Goal: Book appointment/travel/reservation

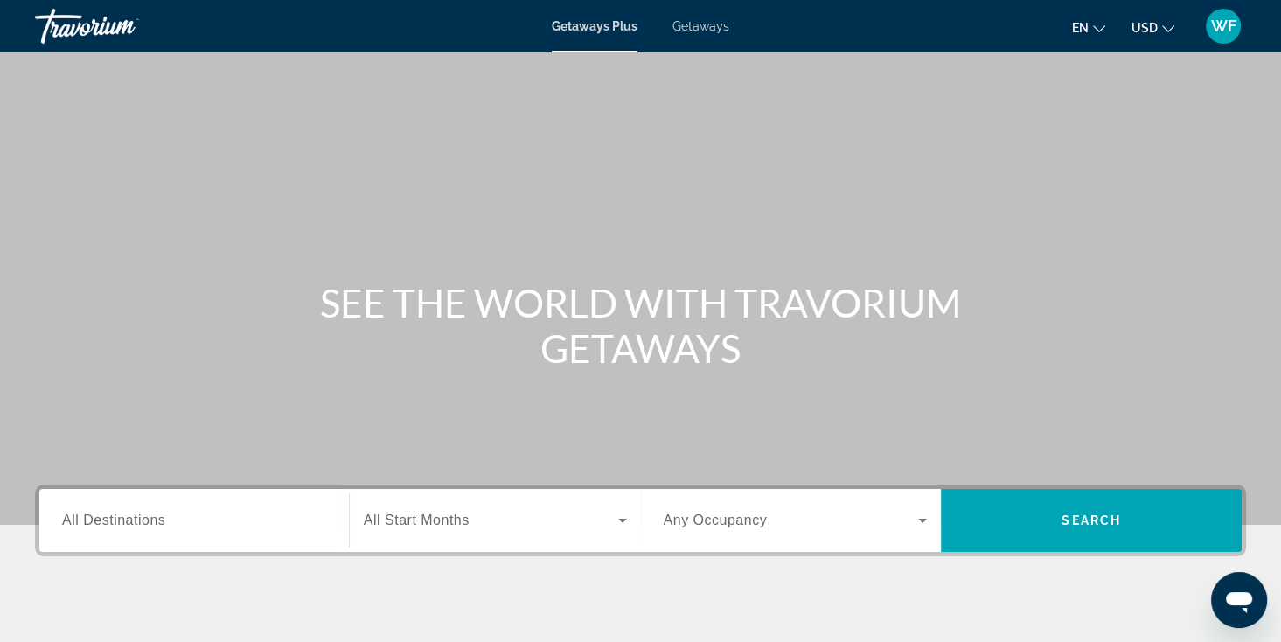
click at [700, 22] on span "Getaways" at bounding box center [701, 26] width 57 height 14
click at [237, 518] on input "Destination All Destinations" at bounding box center [194, 521] width 264 height 21
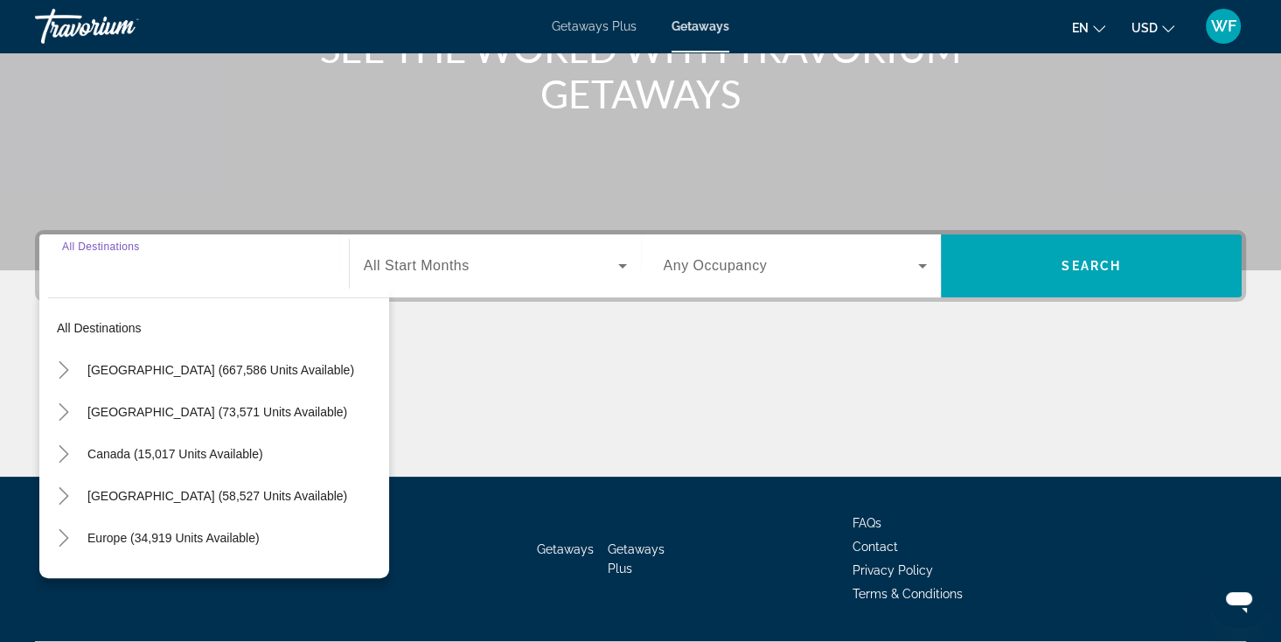
scroll to position [304, 0]
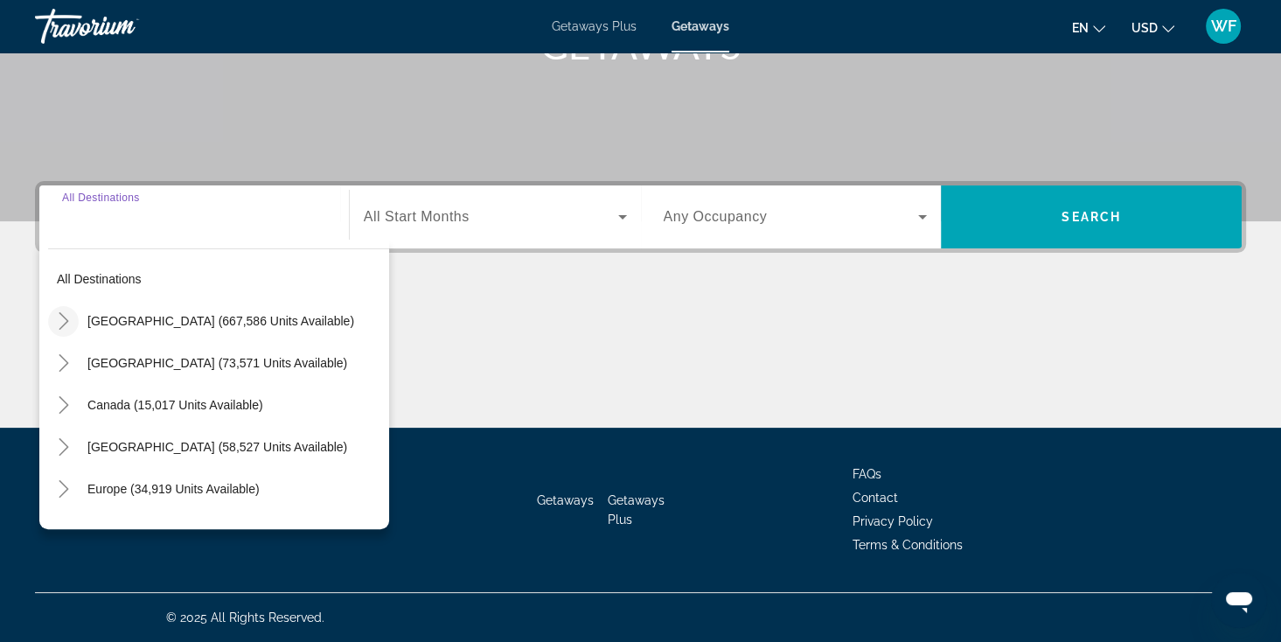
click at [67, 324] on icon "Toggle United States (667,586 units available)" at bounding box center [63, 320] width 17 height 17
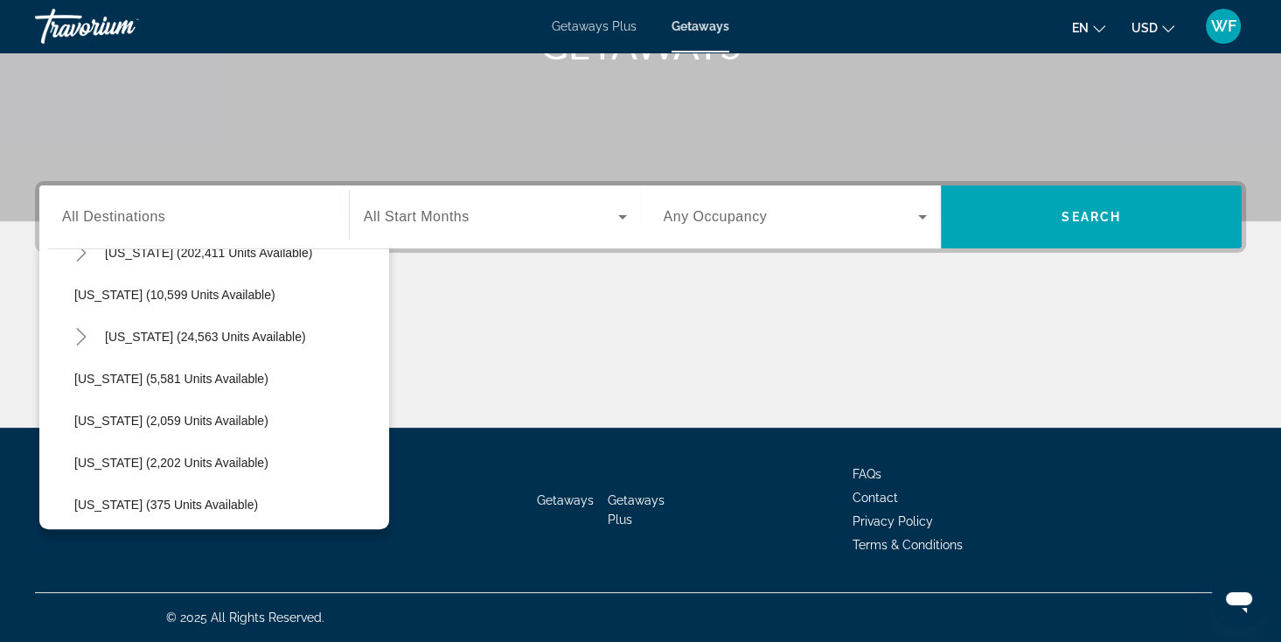
scroll to position [311, 0]
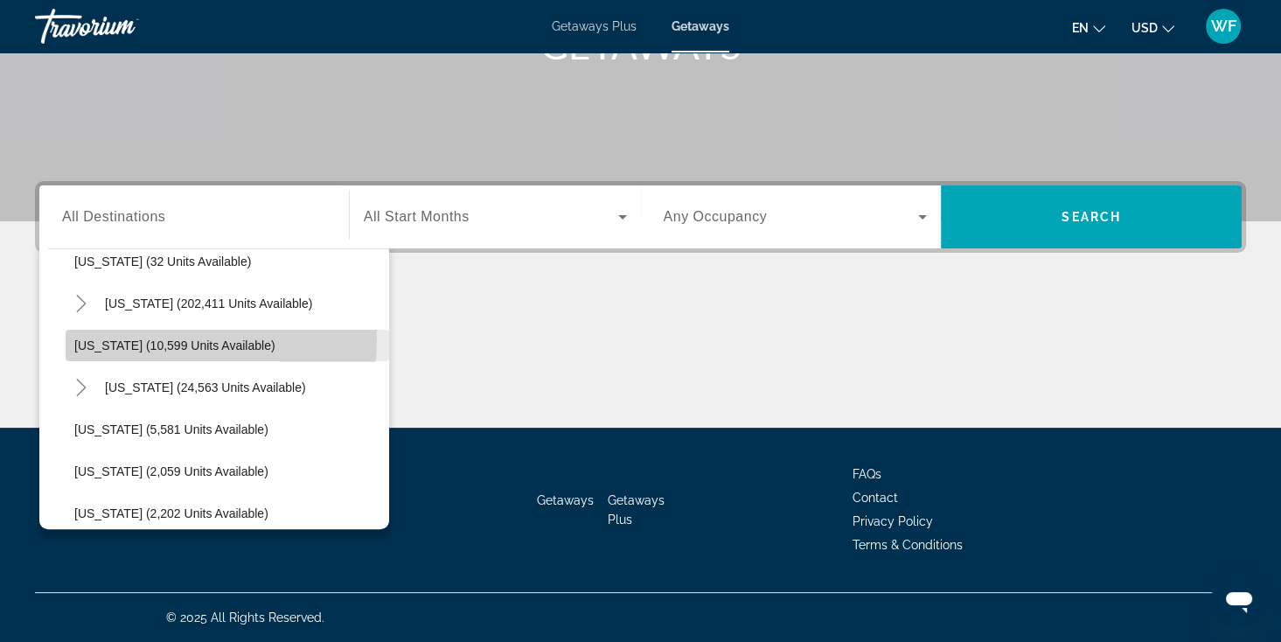
click at [106, 338] on span "[US_STATE] (10,599 units available)" at bounding box center [174, 345] width 201 height 14
type input "**********"
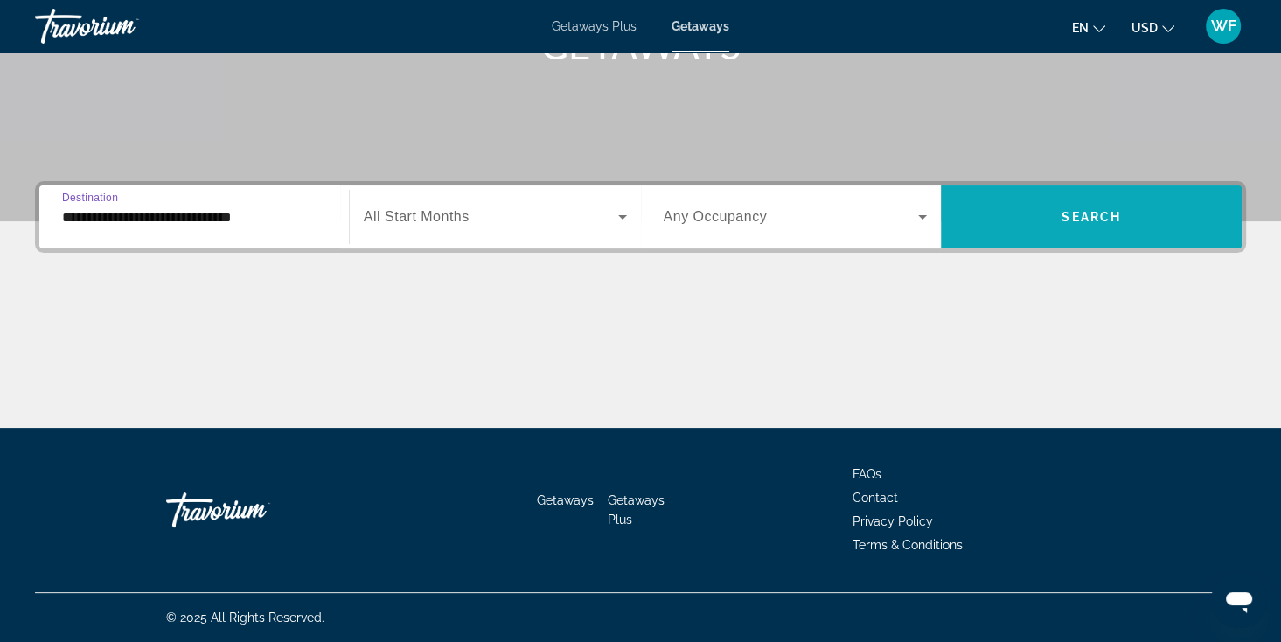
click at [1053, 225] on span "Search widget" at bounding box center [1091, 217] width 301 height 42
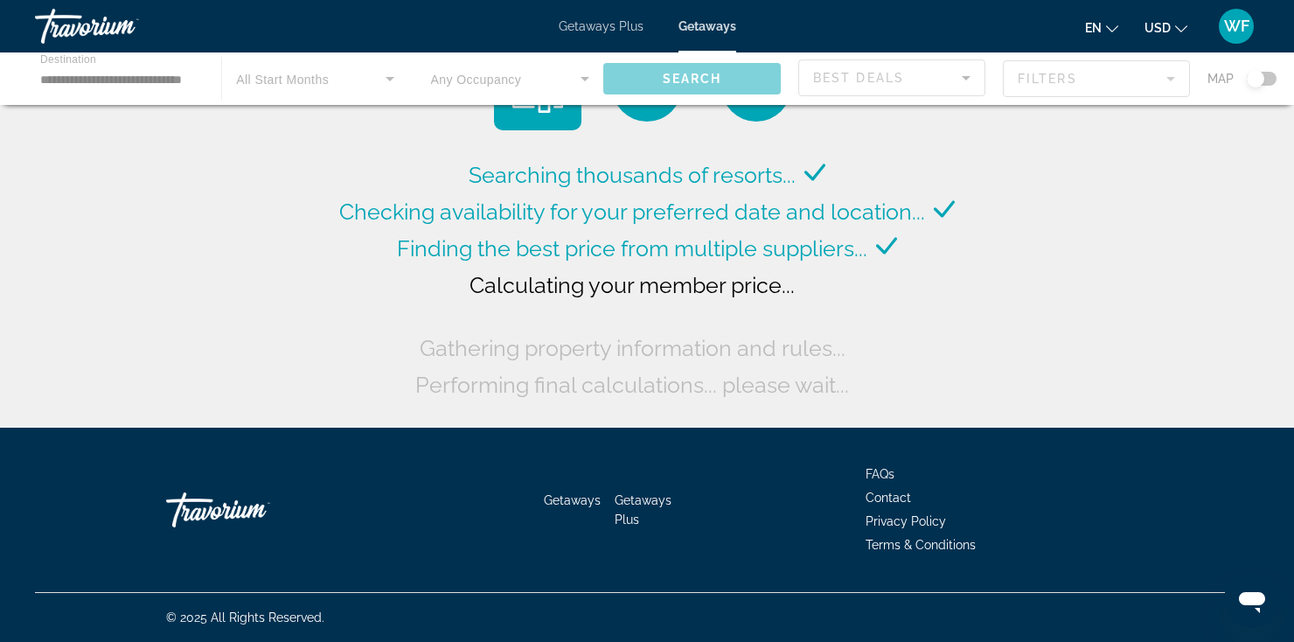
click at [308, 71] on div "Main content" at bounding box center [647, 78] width 1294 height 52
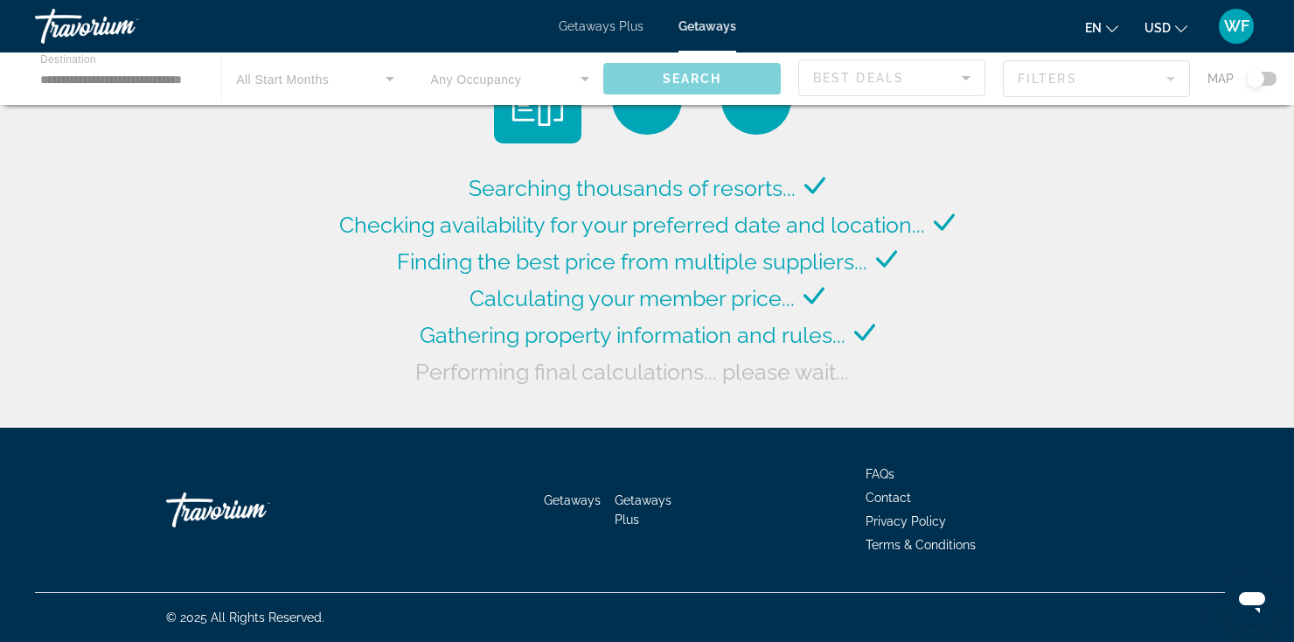
click at [388, 79] on div "Main content" at bounding box center [647, 78] width 1294 height 52
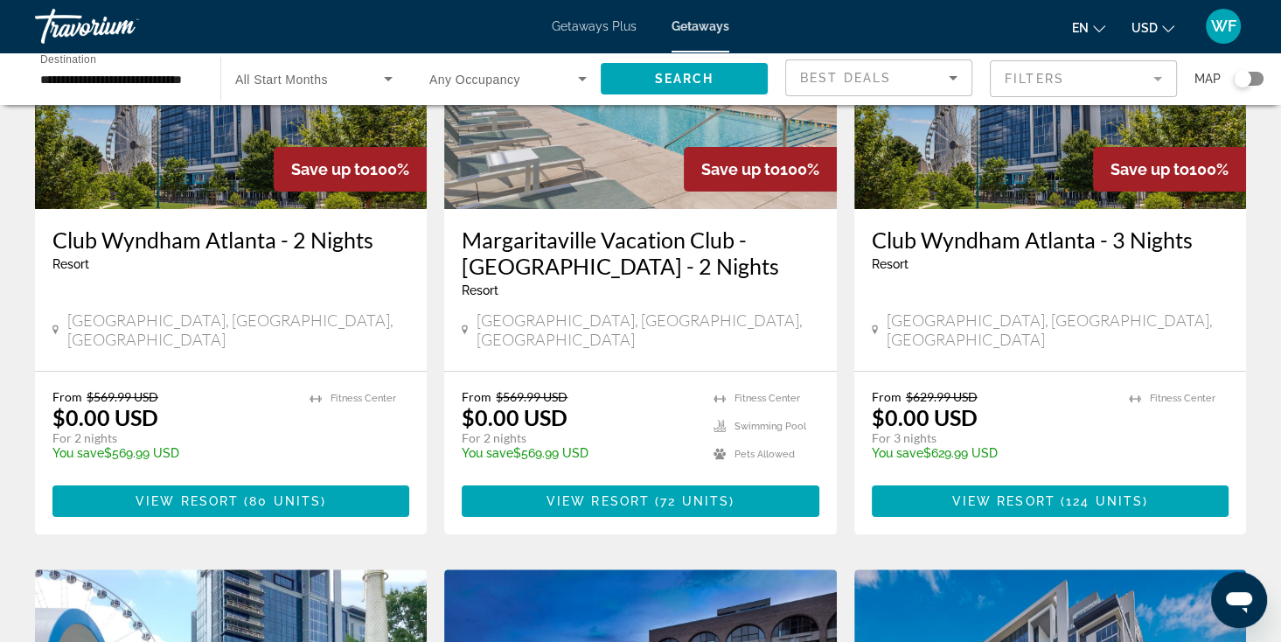
scroll to position [241, 0]
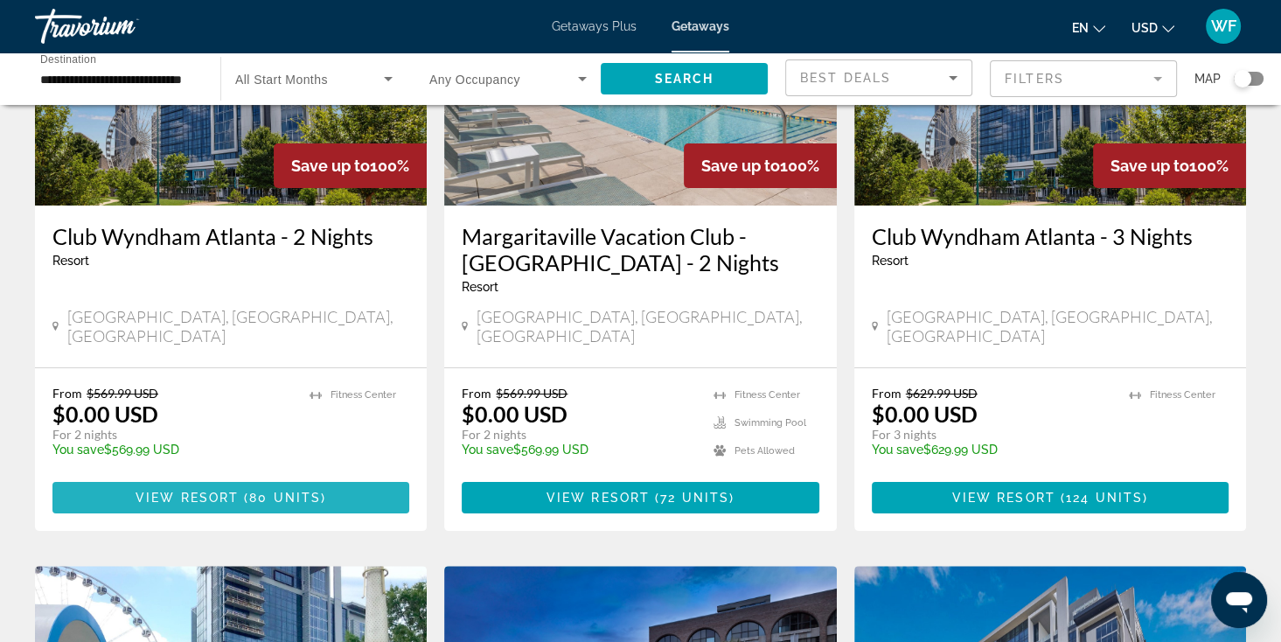
click at [310, 491] on span "80 units" at bounding box center [285, 498] width 72 height 14
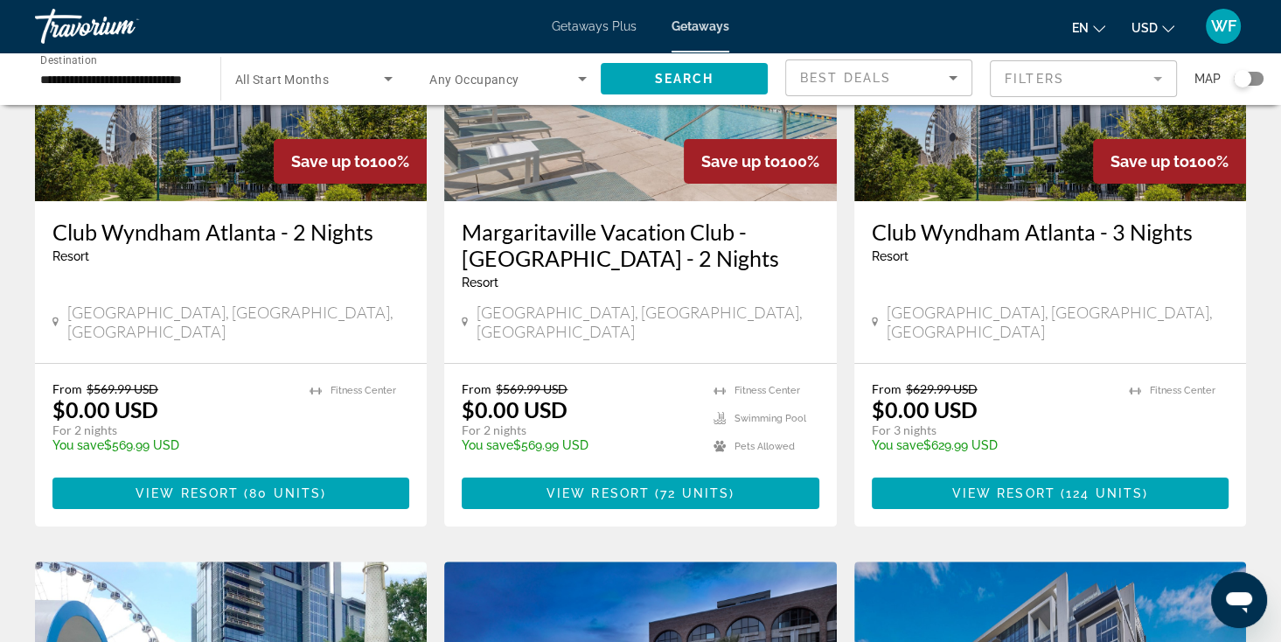
scroll to position [280, 0]
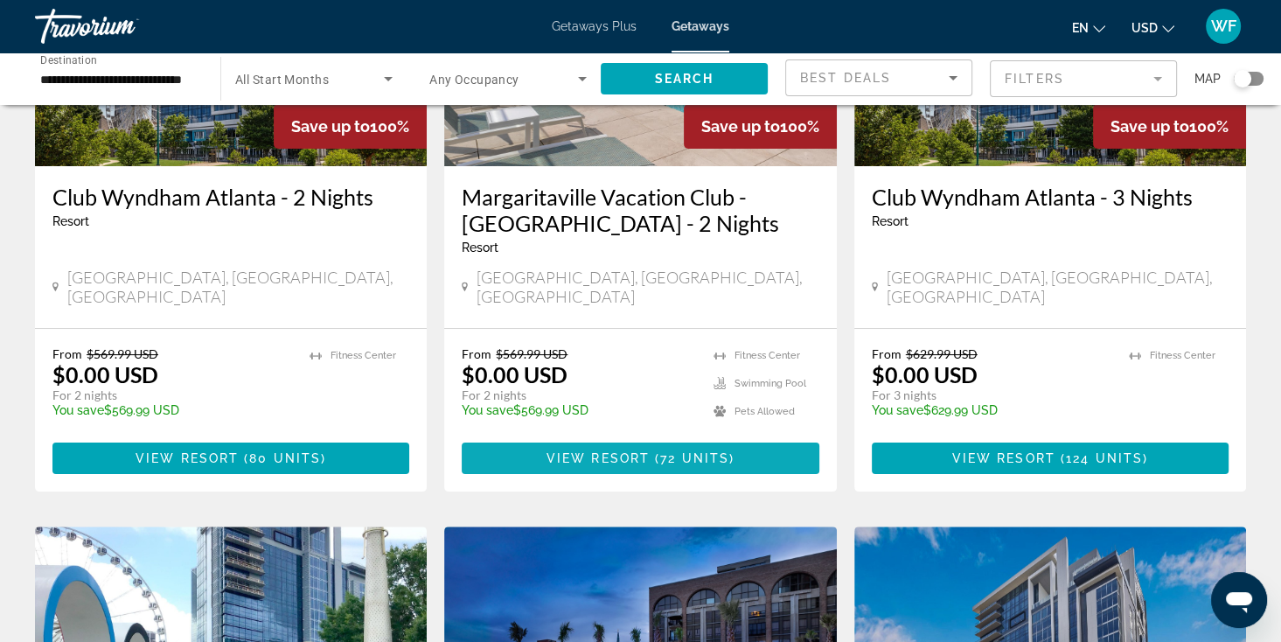
click at [672, 451] on span "72 units" at bounding box center [694, 458] width 69 height 14
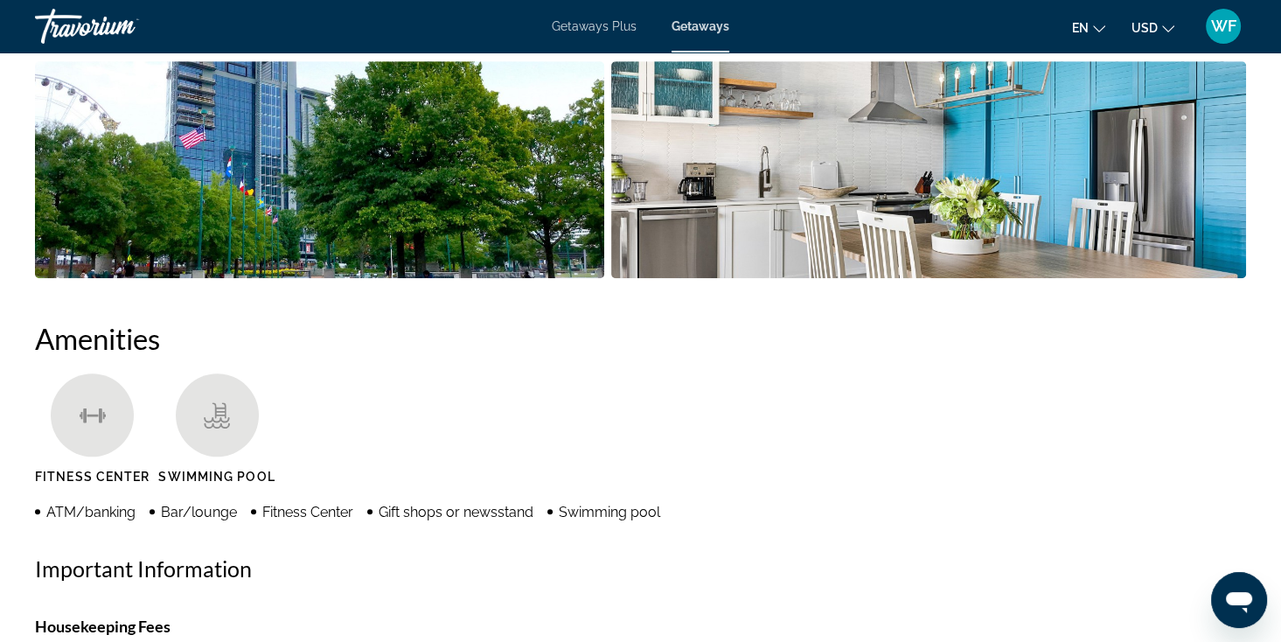
scroll to position [1050, 0]
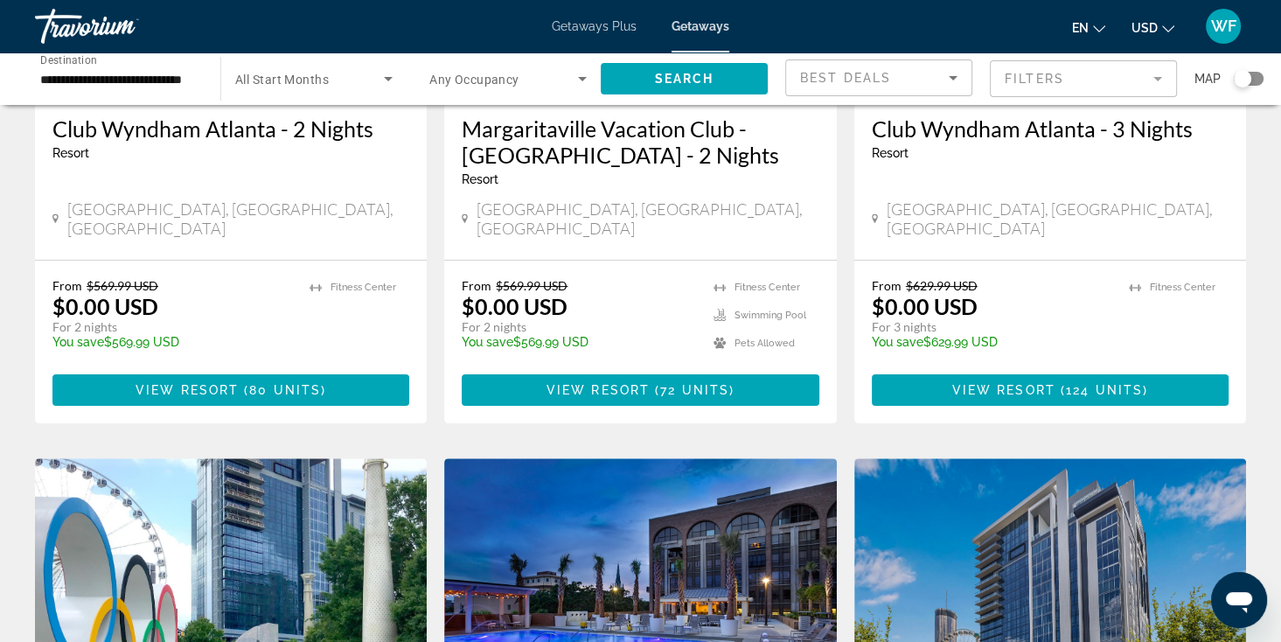
scroll to position [350, 0]
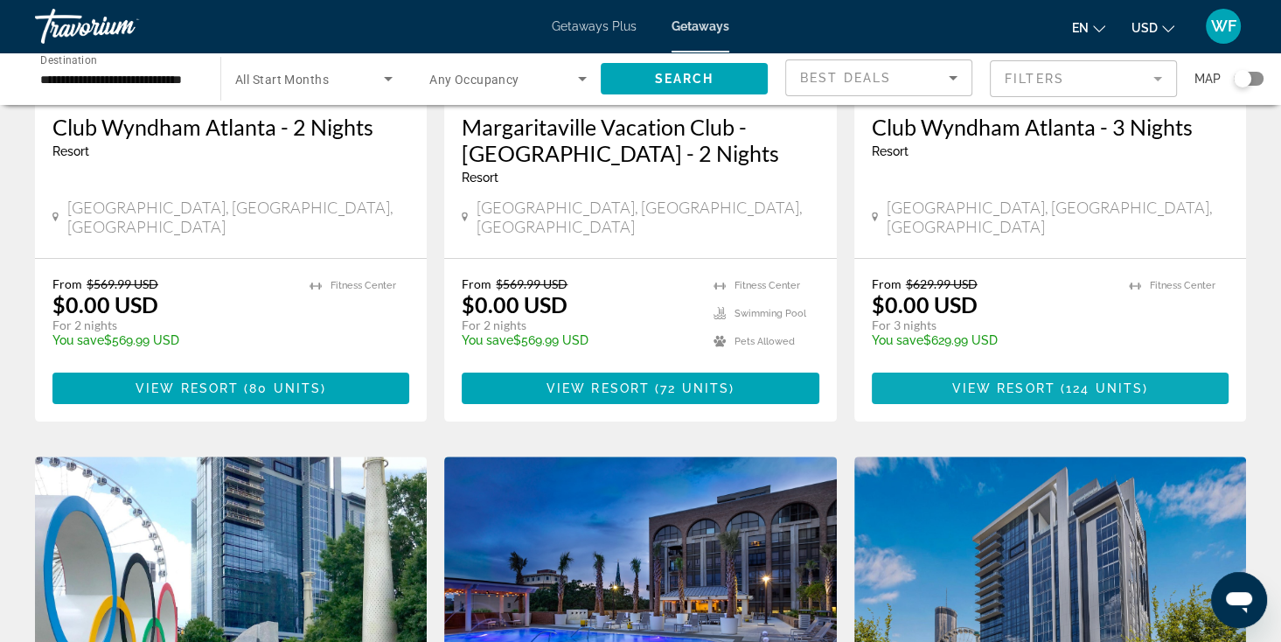
click at [1056, 381] on span "Main content" at bounding box center [1058, 388] width 5 height 14
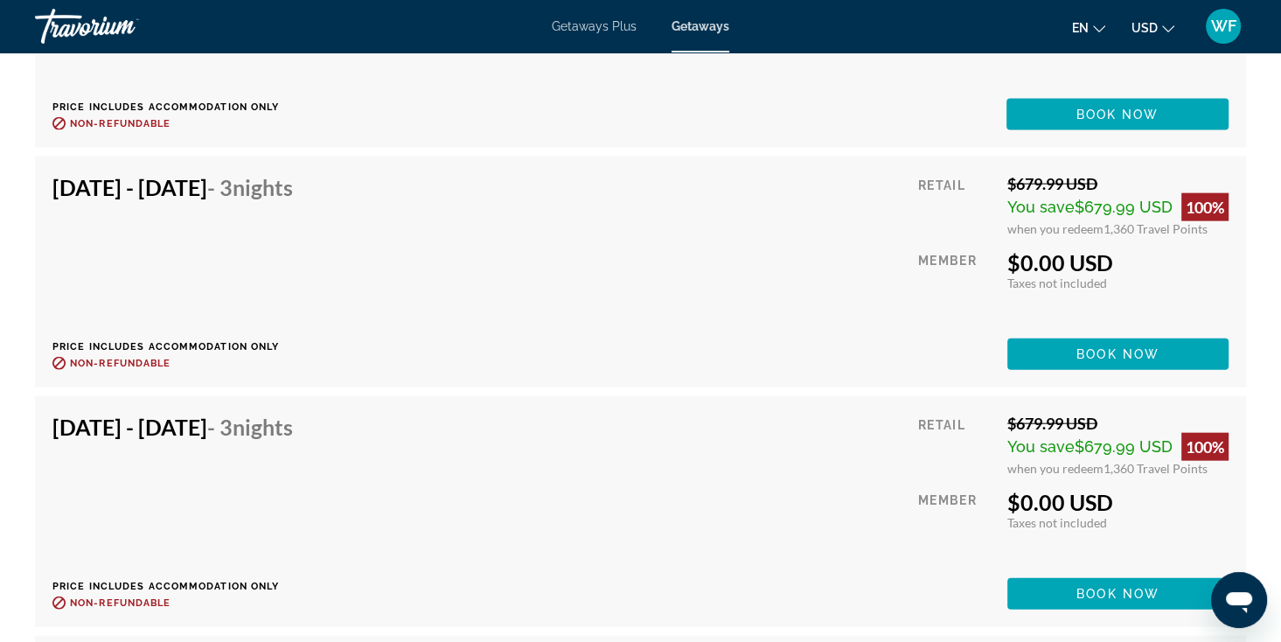
scroll to position [3778, 0]
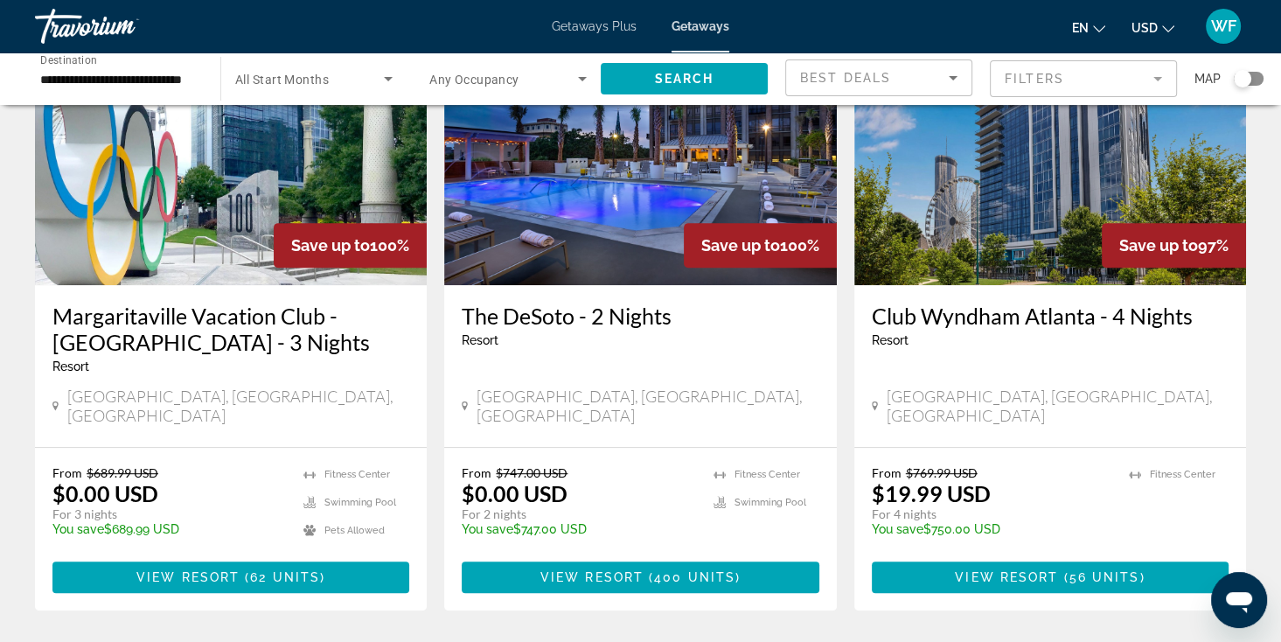
scroll to position [805, 0]
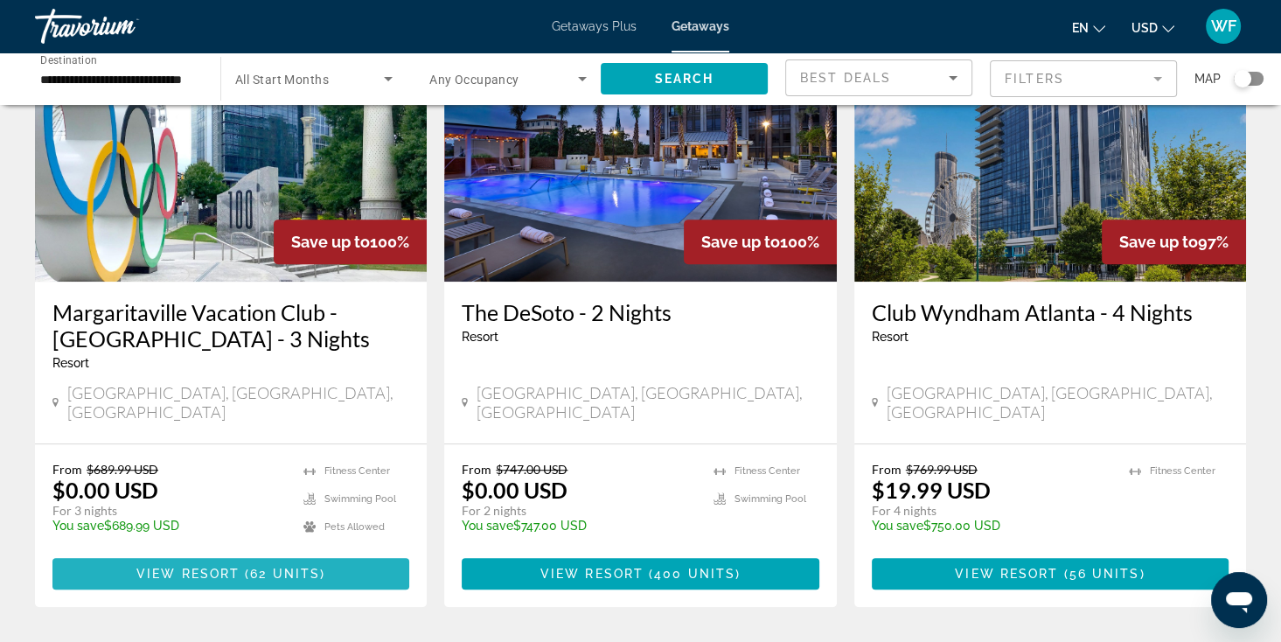
click at [227, 567] on span "View Resort" at bounding box center [187, 574] width 103 height 14
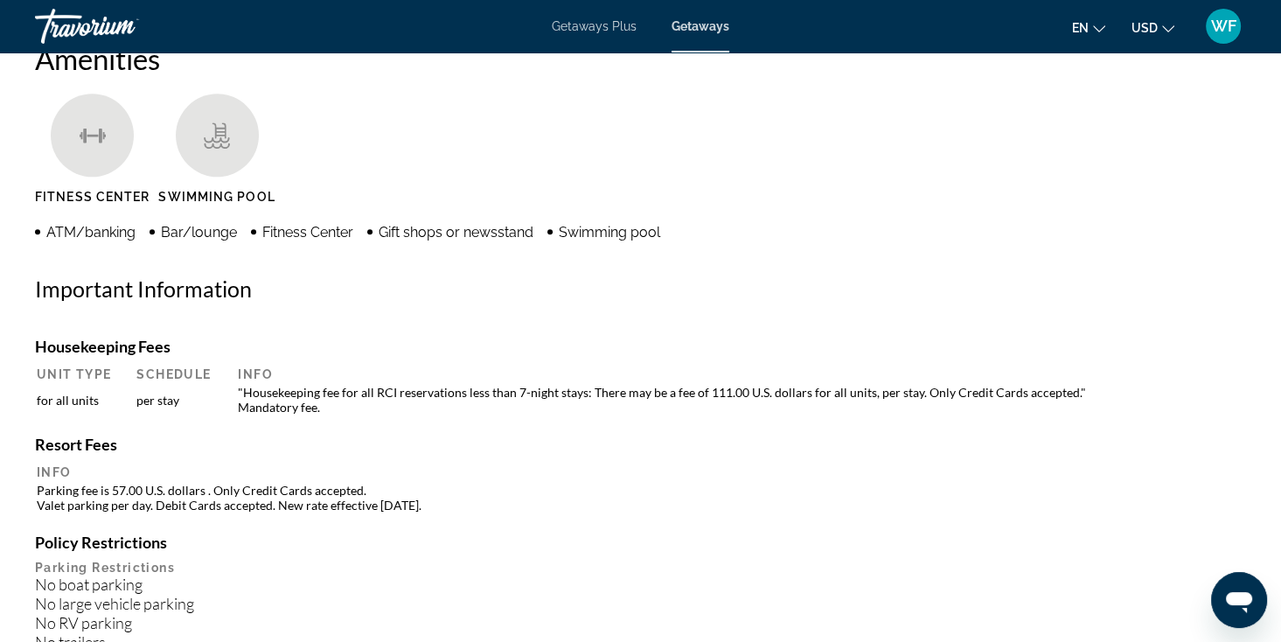
scroll to position [1364, 0]
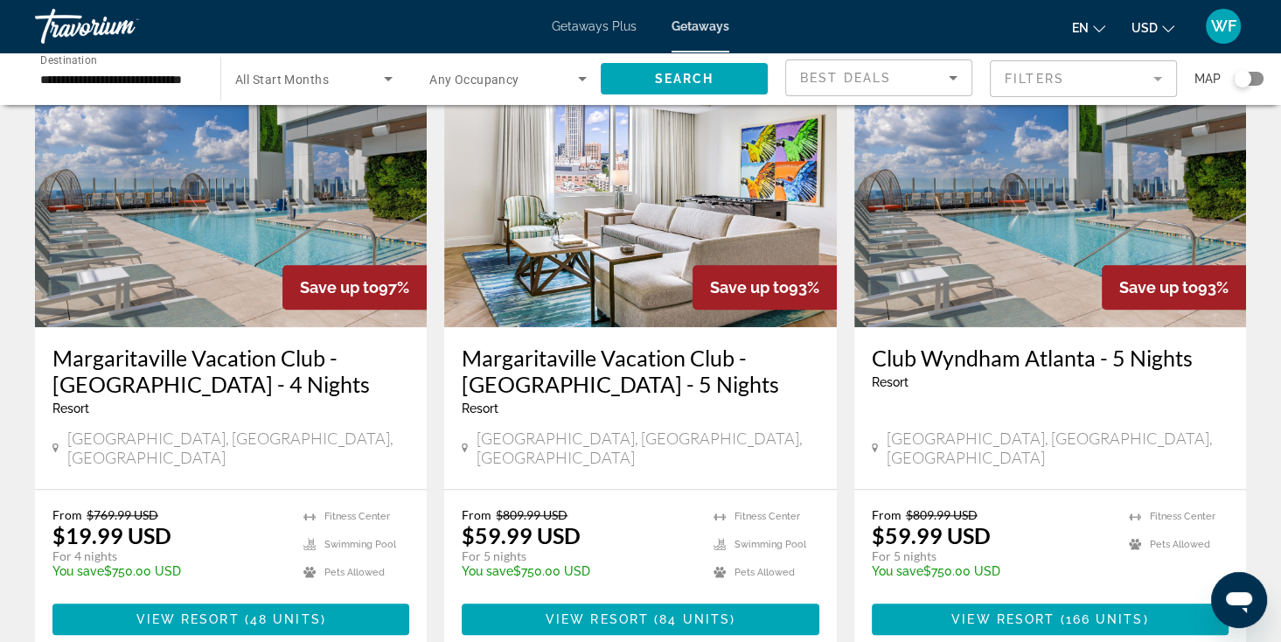
scroll to position [1364, 0]
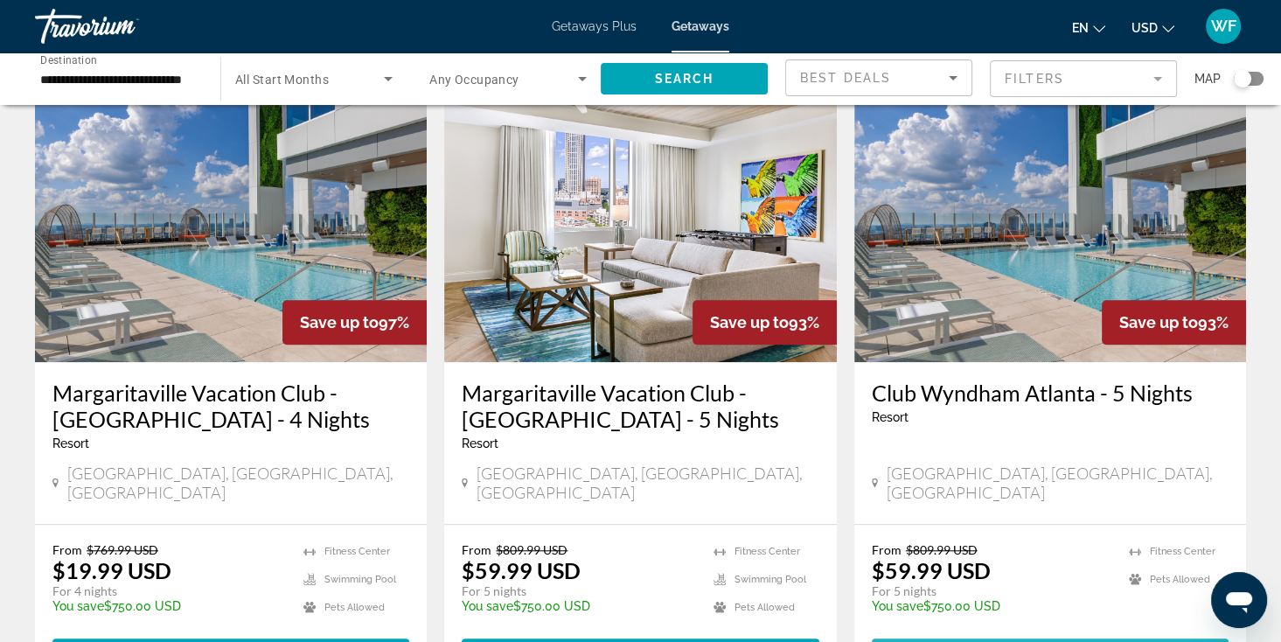
click at [1008, 641] on span "View Resort" at bounding box center [1003, 654] width 103 height 14
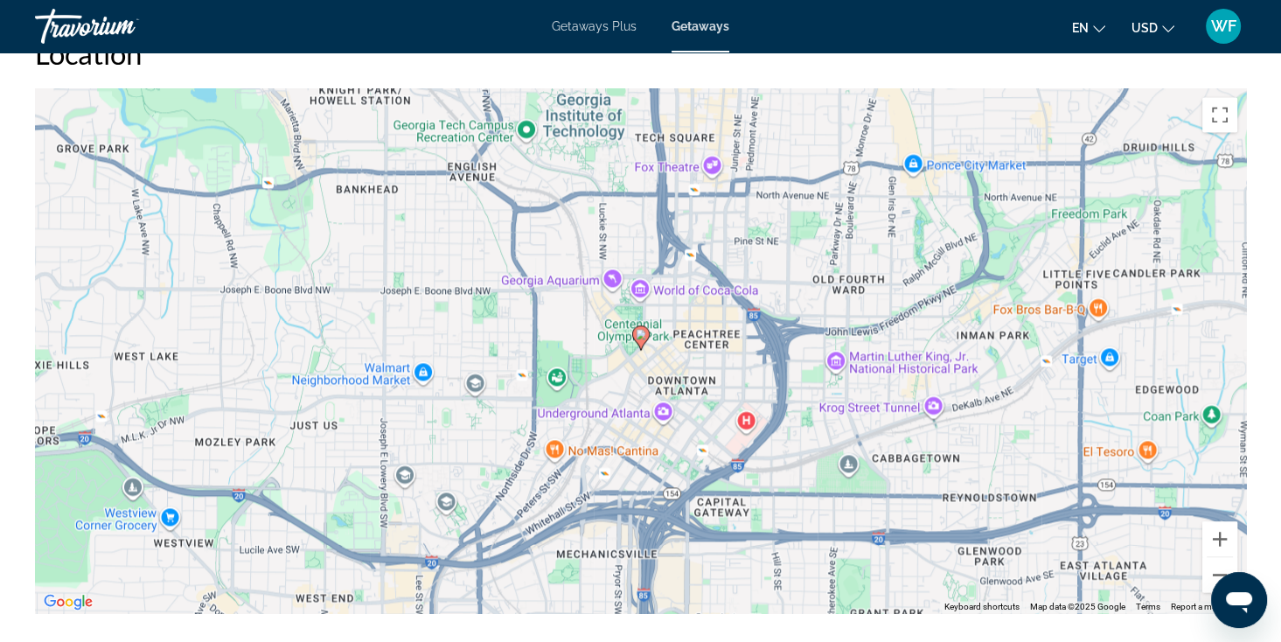
scroll to position [2379, 0]
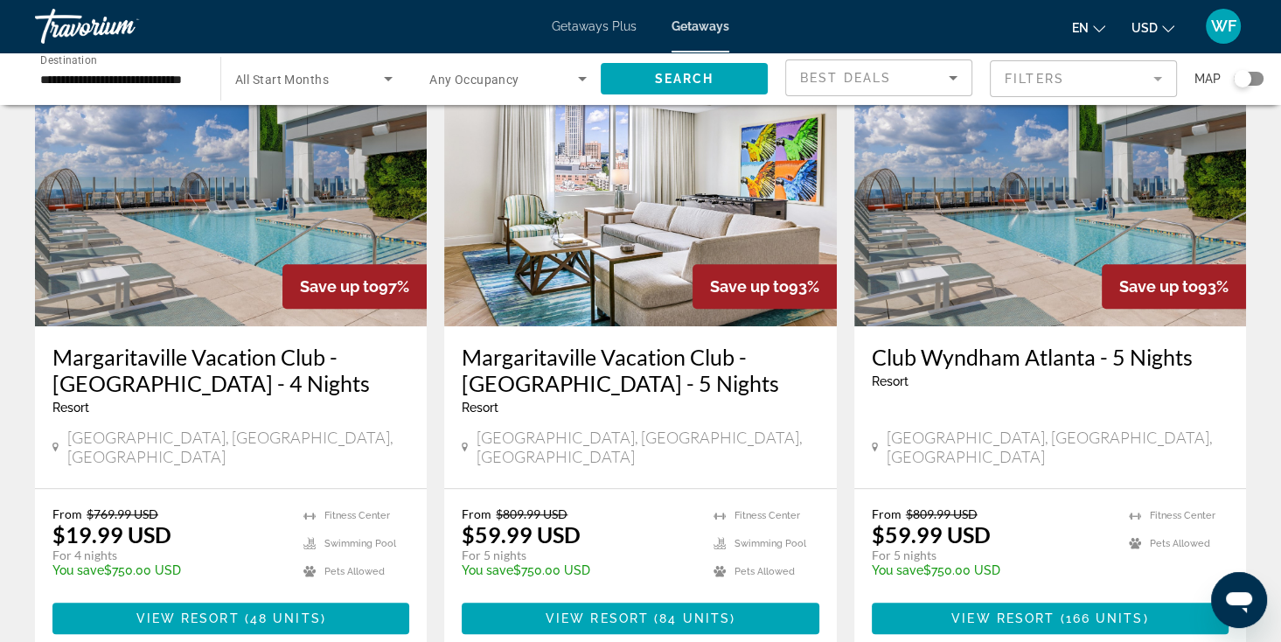
scroll to position [1399, 0]
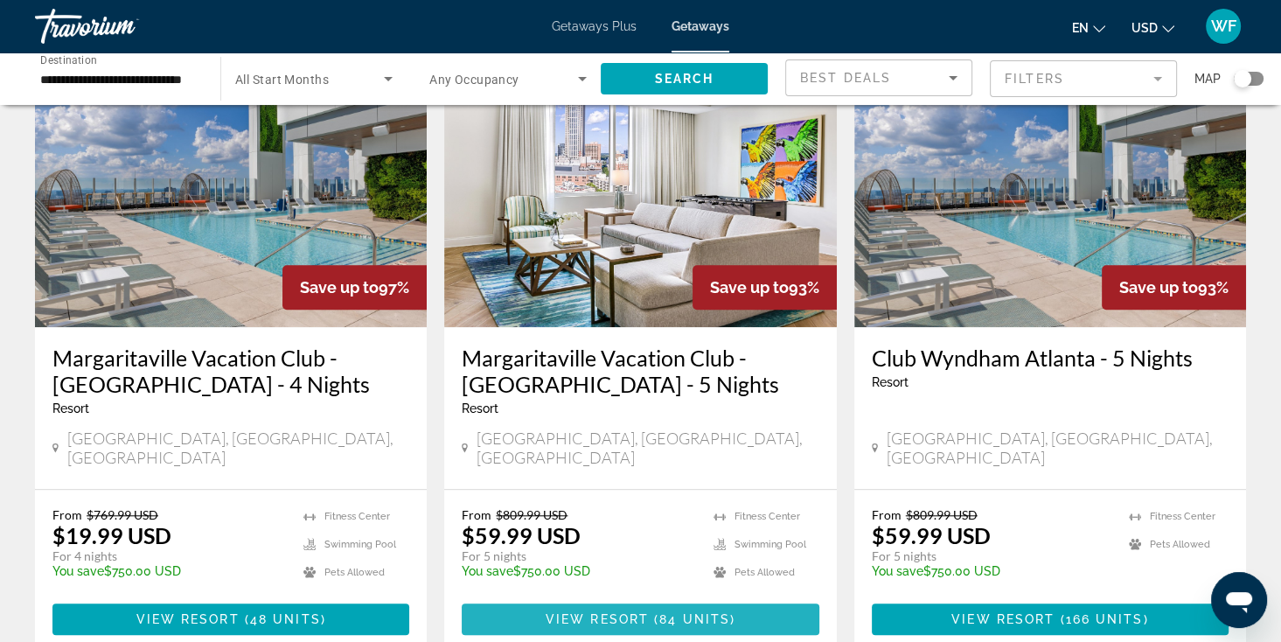
click at [609, 612] on span "View Resort" at bounding box center [597, 619] width 103 height 14
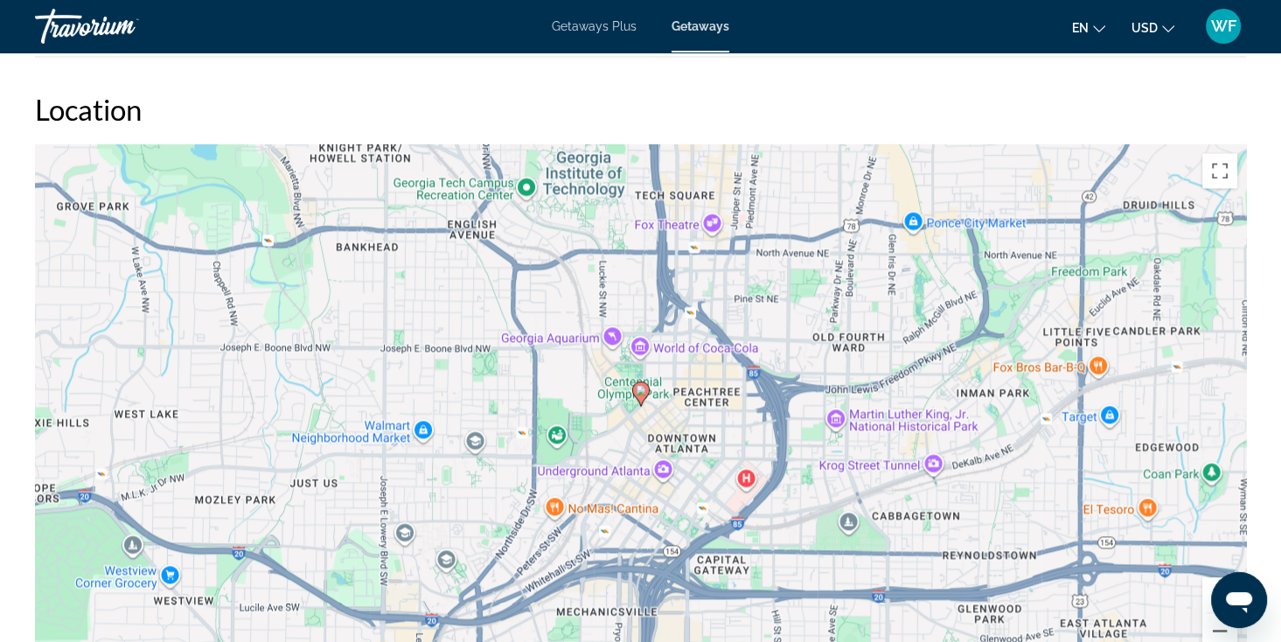
scroll to position [2401, 0]
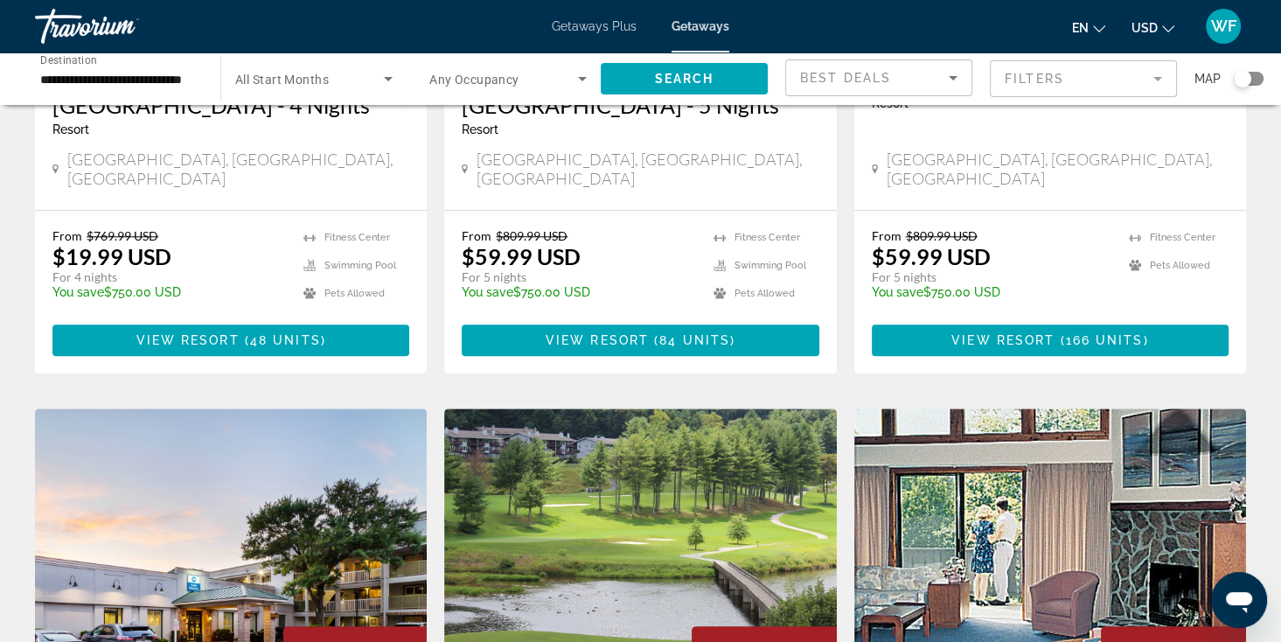
scroll to position [1679, 0]
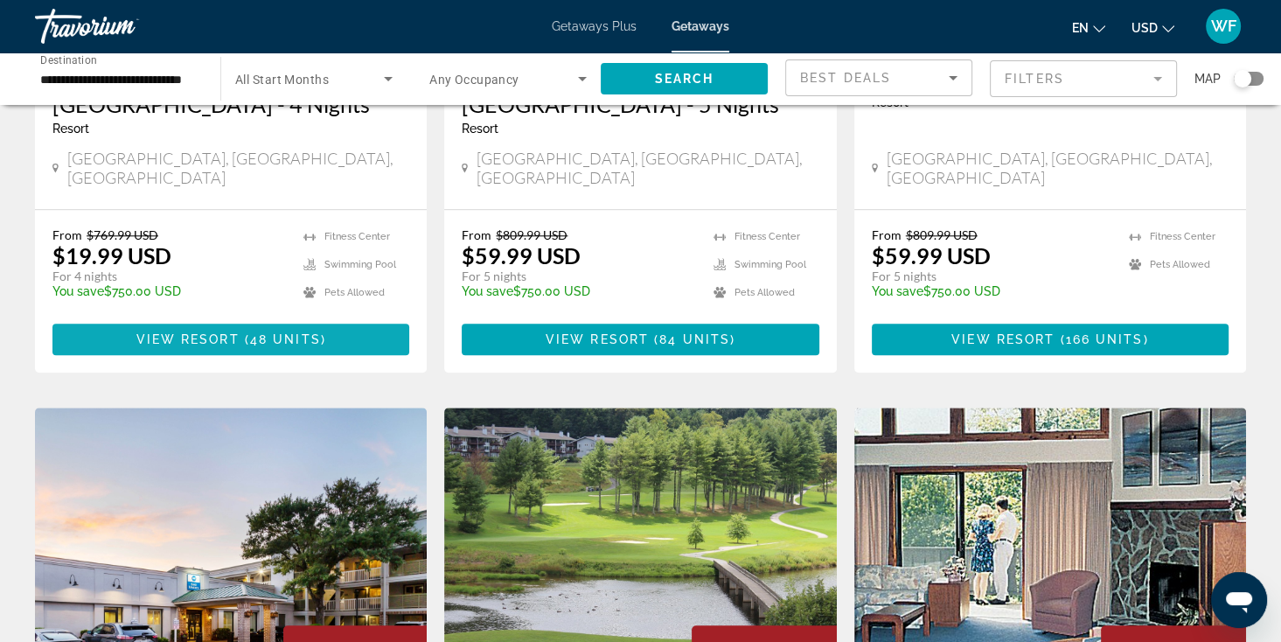
click at [219, 332] on span "View Resort" at bounding box center [187, 339] width 103 height 14
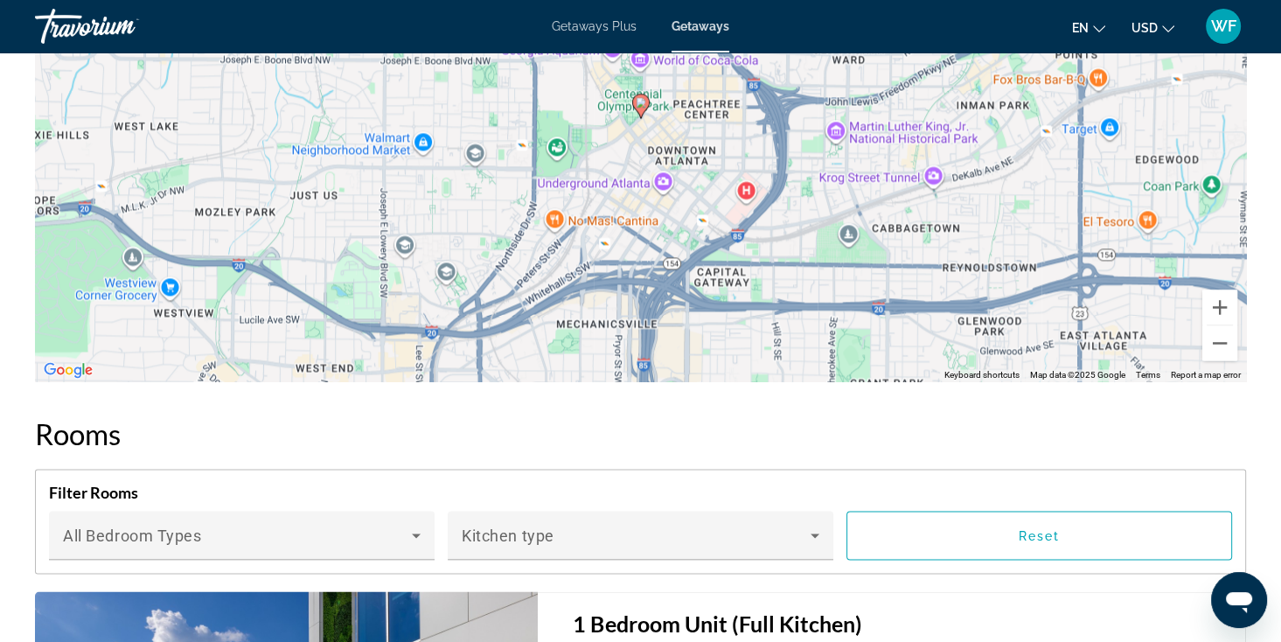
scroll to position [2659, 0]
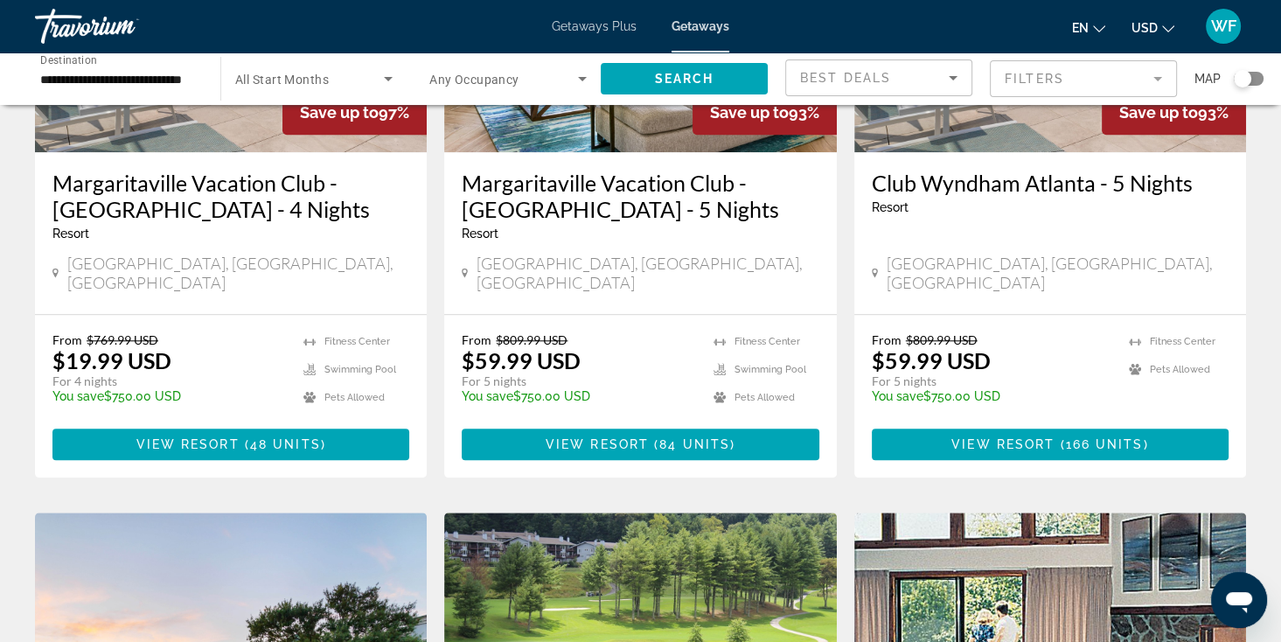
scroll to position [1609, 0]
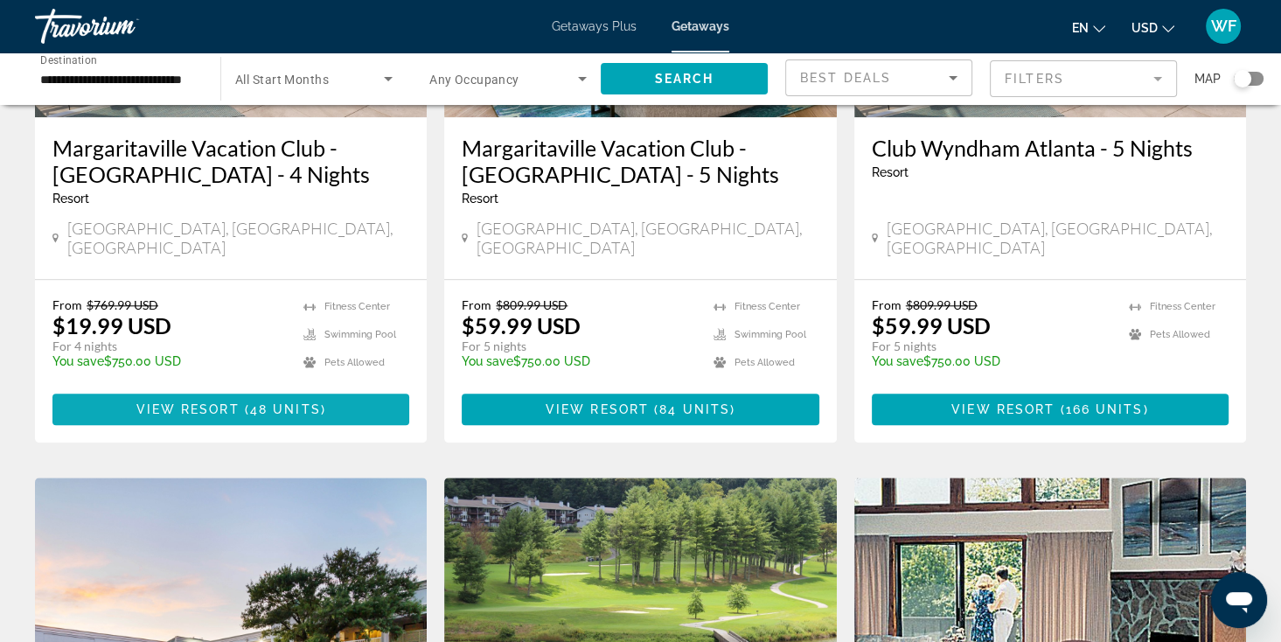
click at [212, 402] on span "View Resort" at bounding box center [187, 409] width 103 height 14
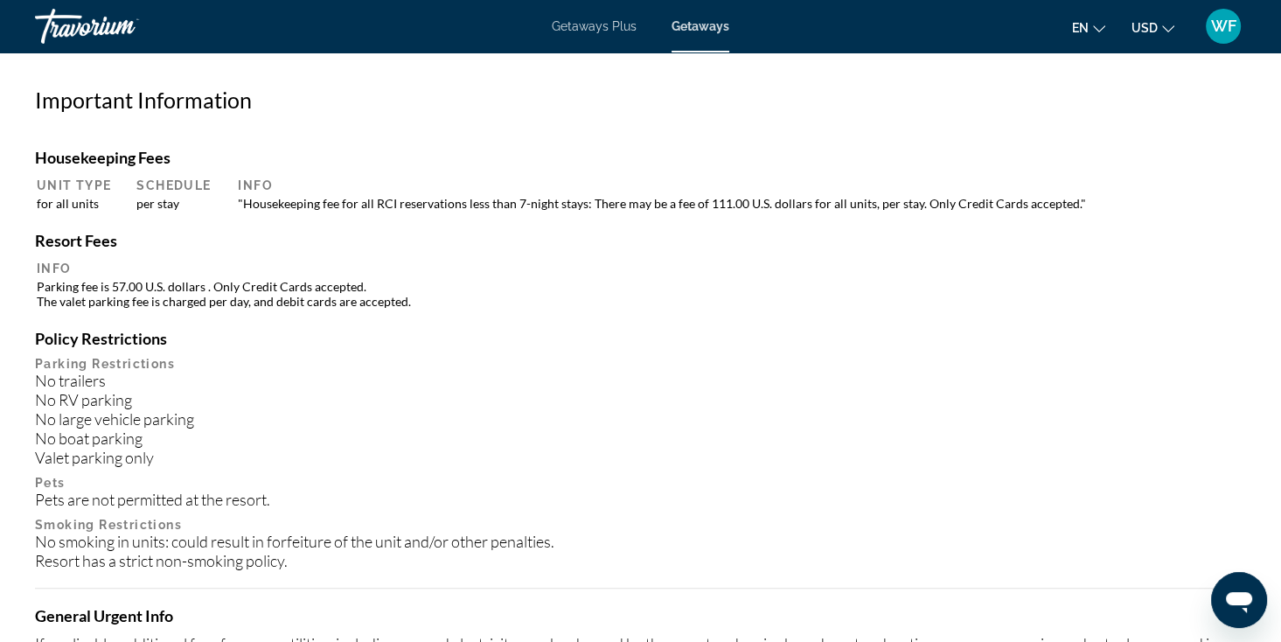
scroll to position [1574, 0]
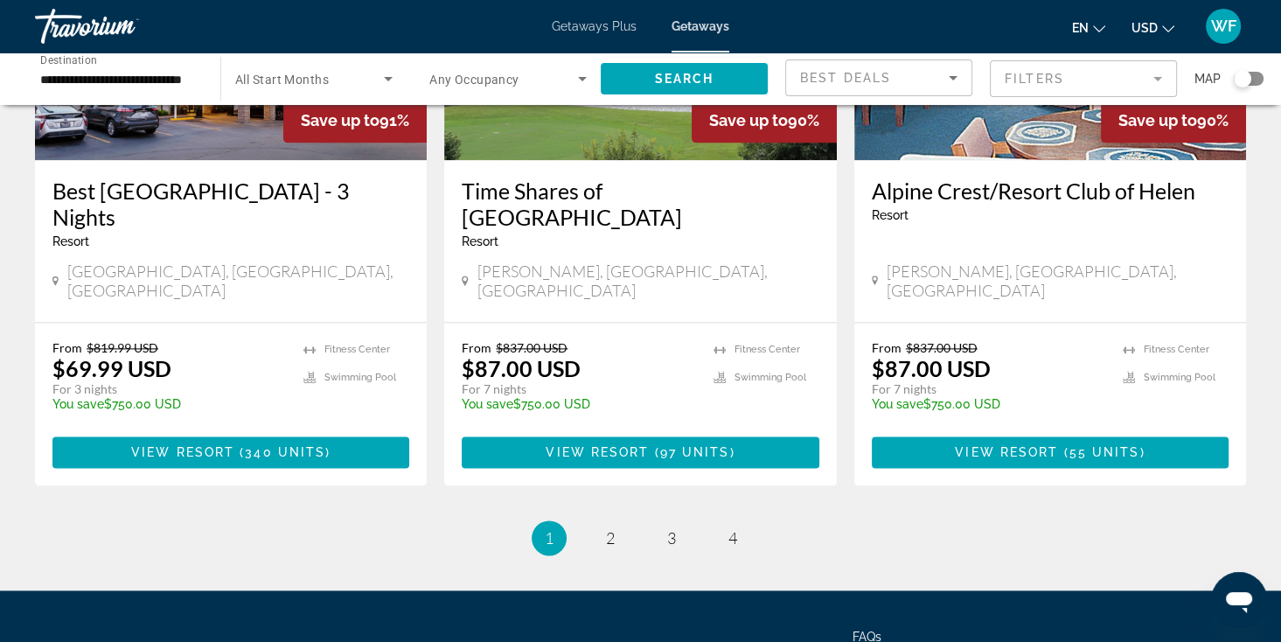
scroll to position [2292, 0]
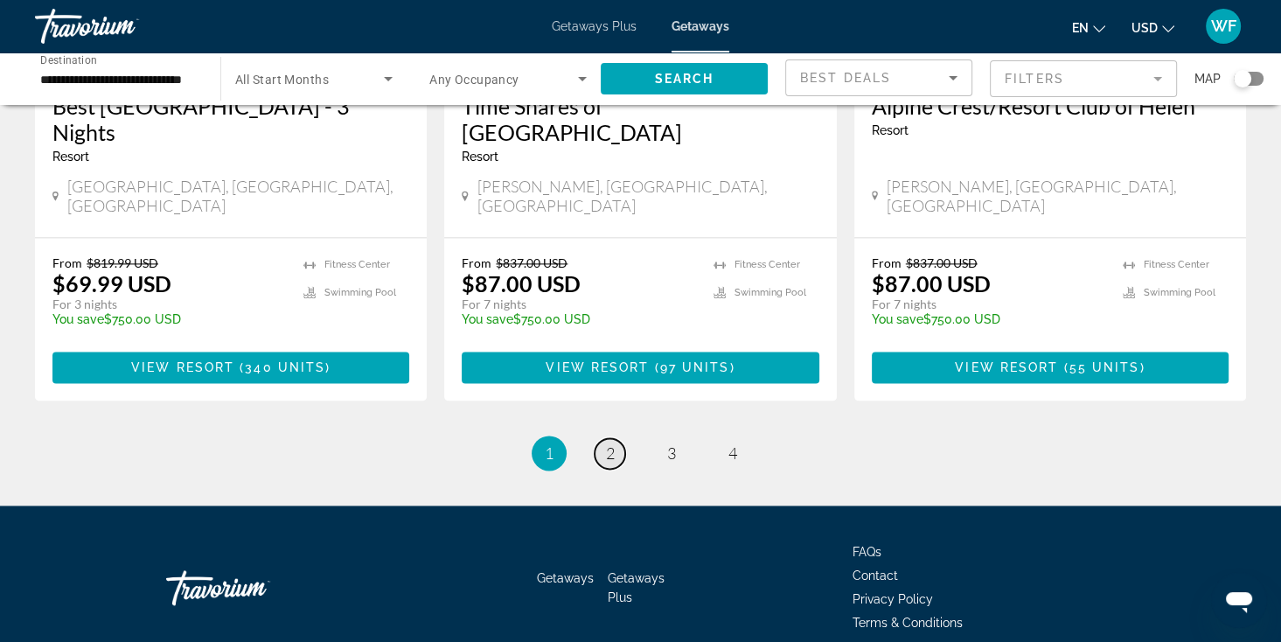
click at [613, 443] on span "2" at bounding box center [610, 452] width 9 height 19
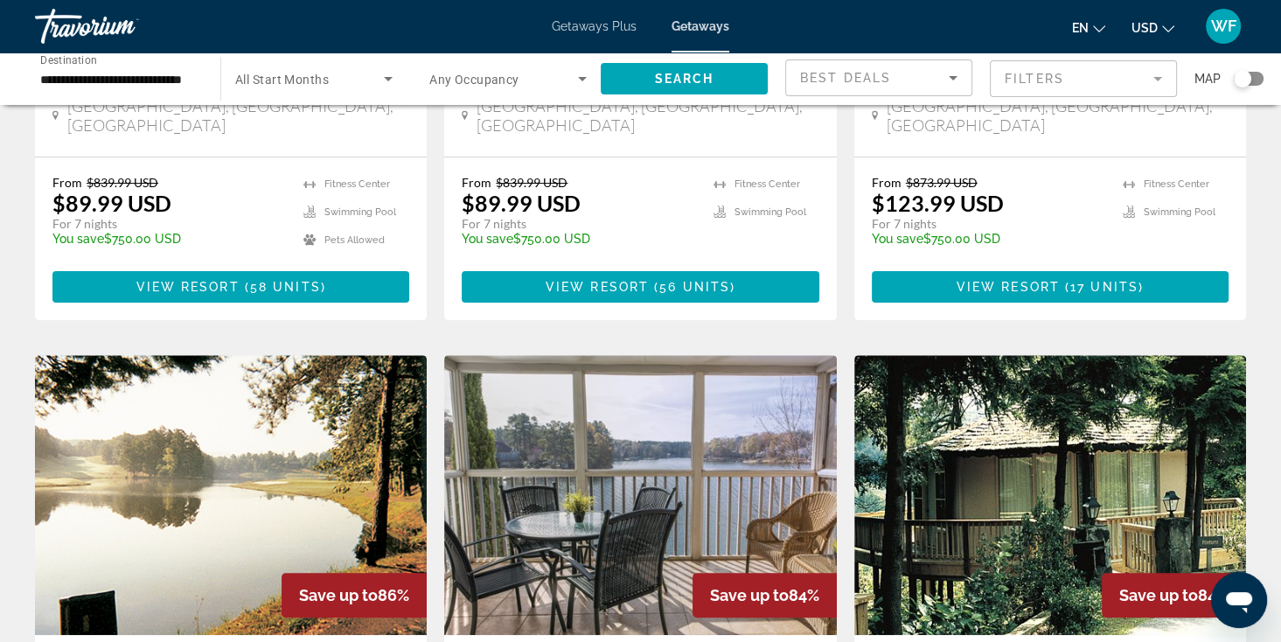
scroll to position [420, 0]
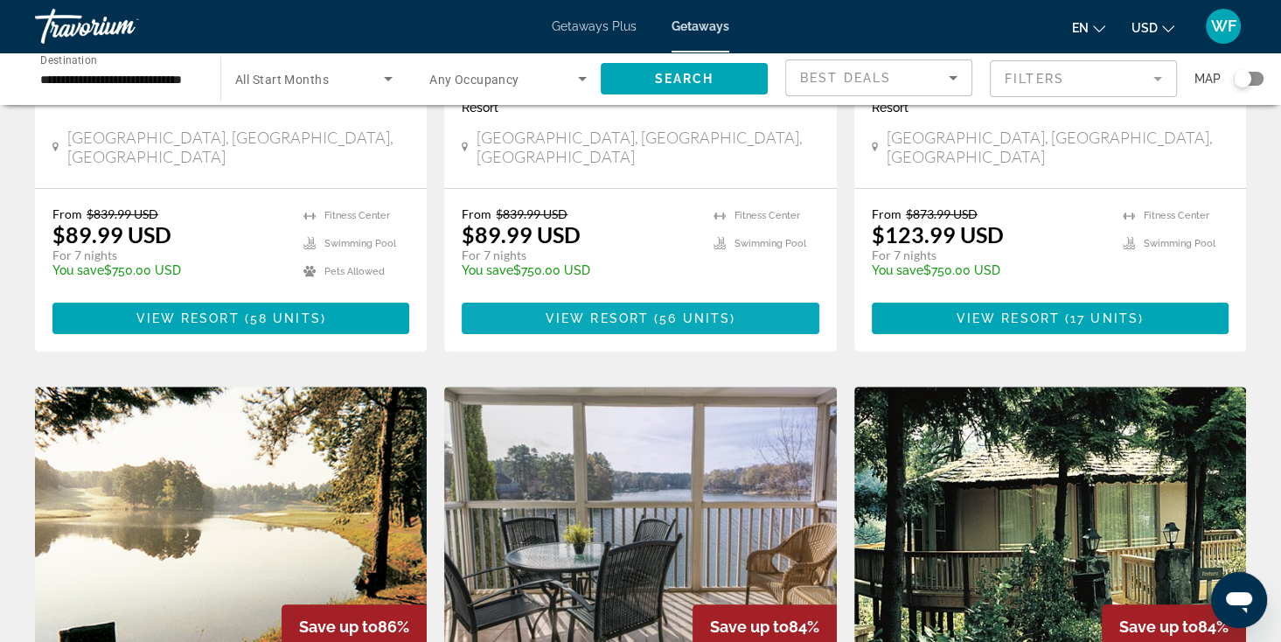
click at [601, 311] on span "View Resort" at bounding box center [597, 318] width 103 height 14
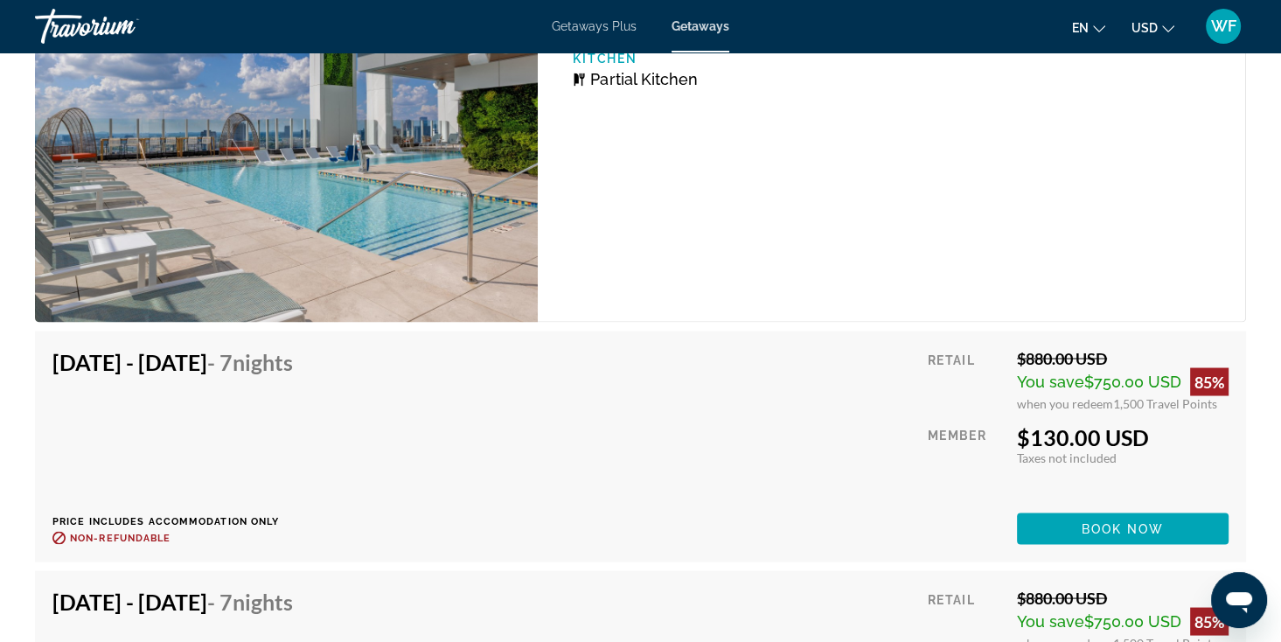
scroll to position [3006, 0]
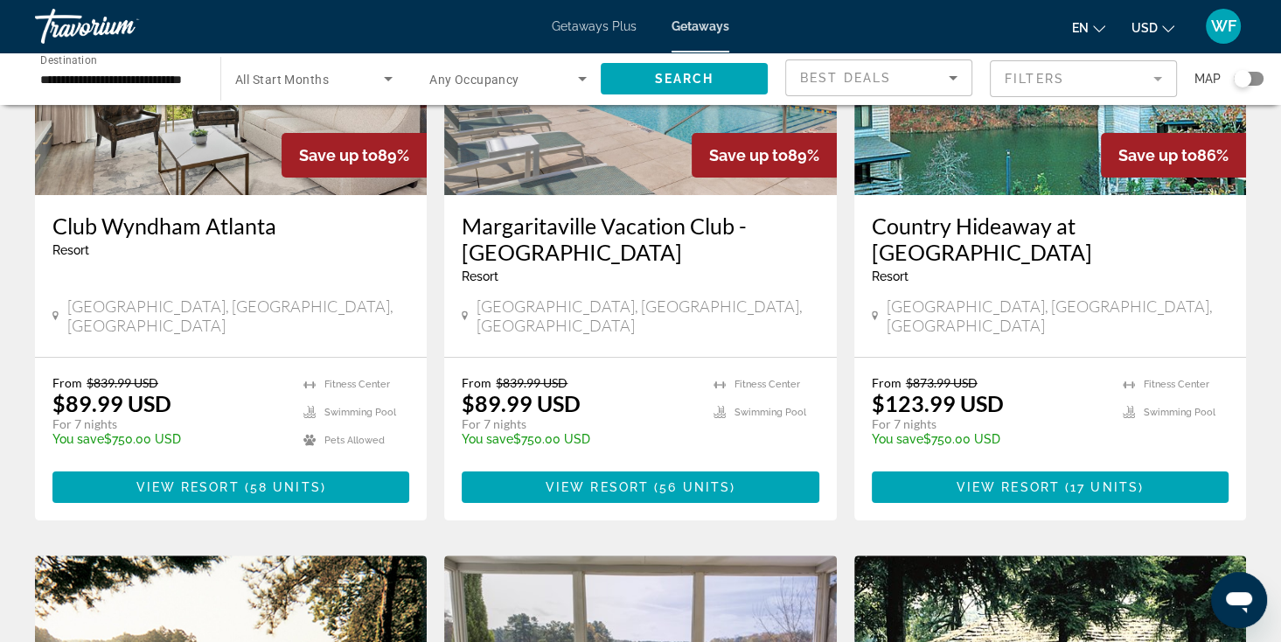
scroll to position [140, 0]
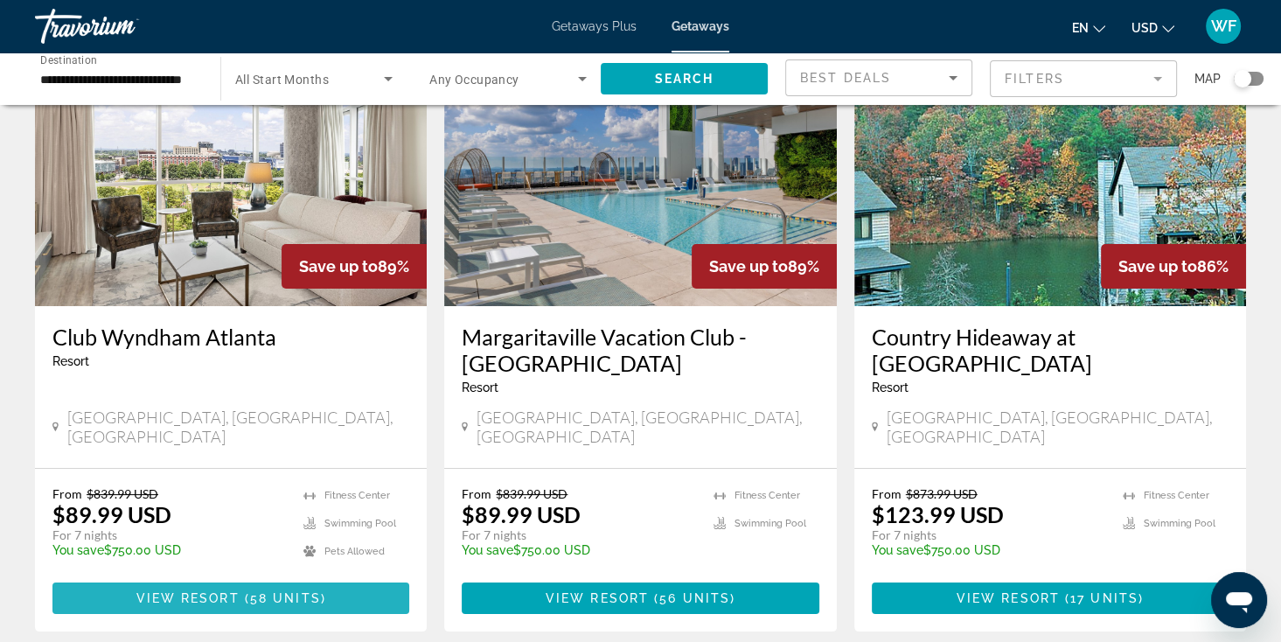
click at [203, 591] on span "View Resort" at bounding box center [187, 598] width 103 height 14
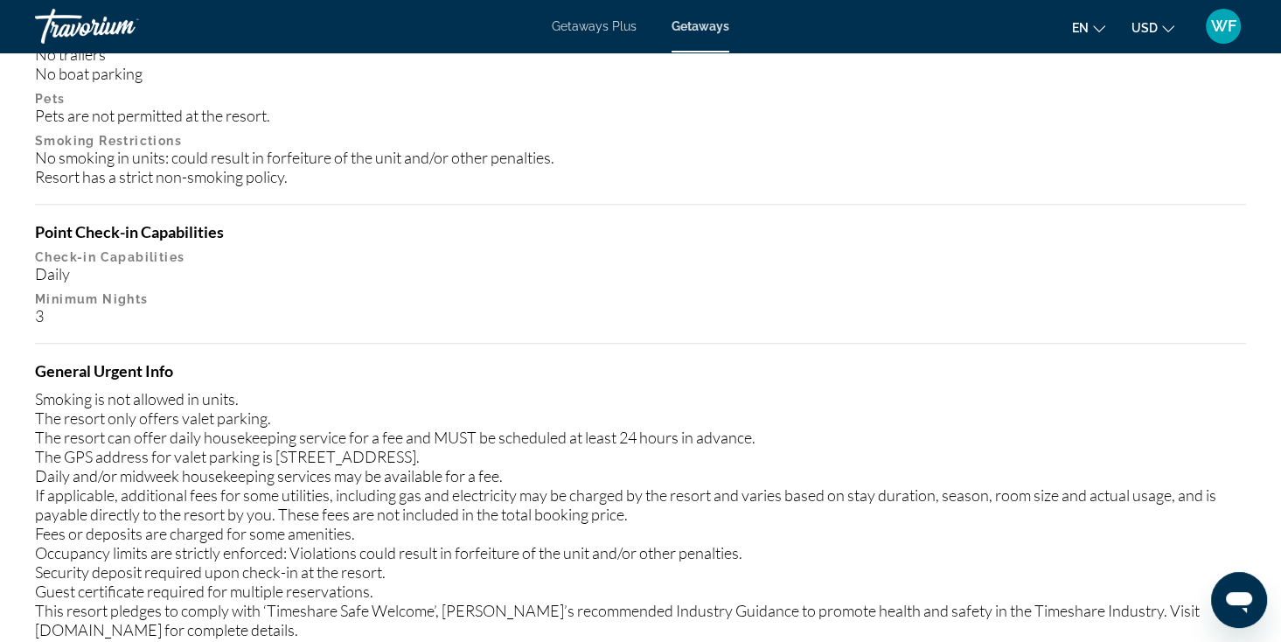
scroll to position [1779, 0]
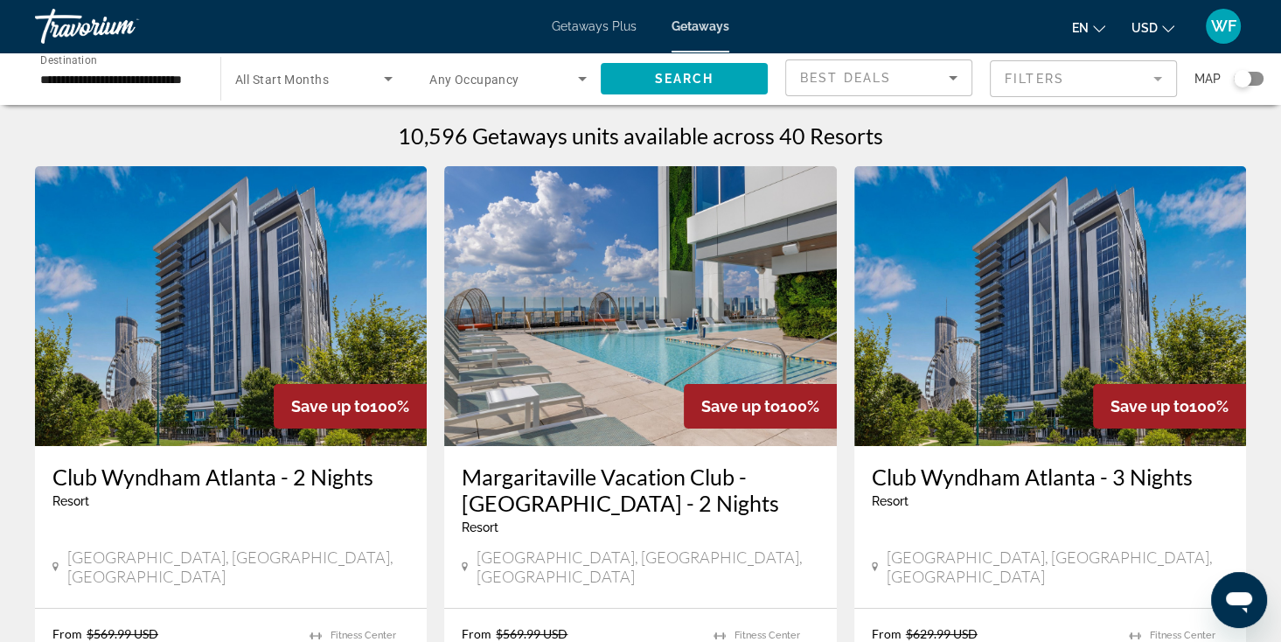
click at [591, 23] on span "Getaways Plus" at bounding box center [594, 26] width 85 height 14
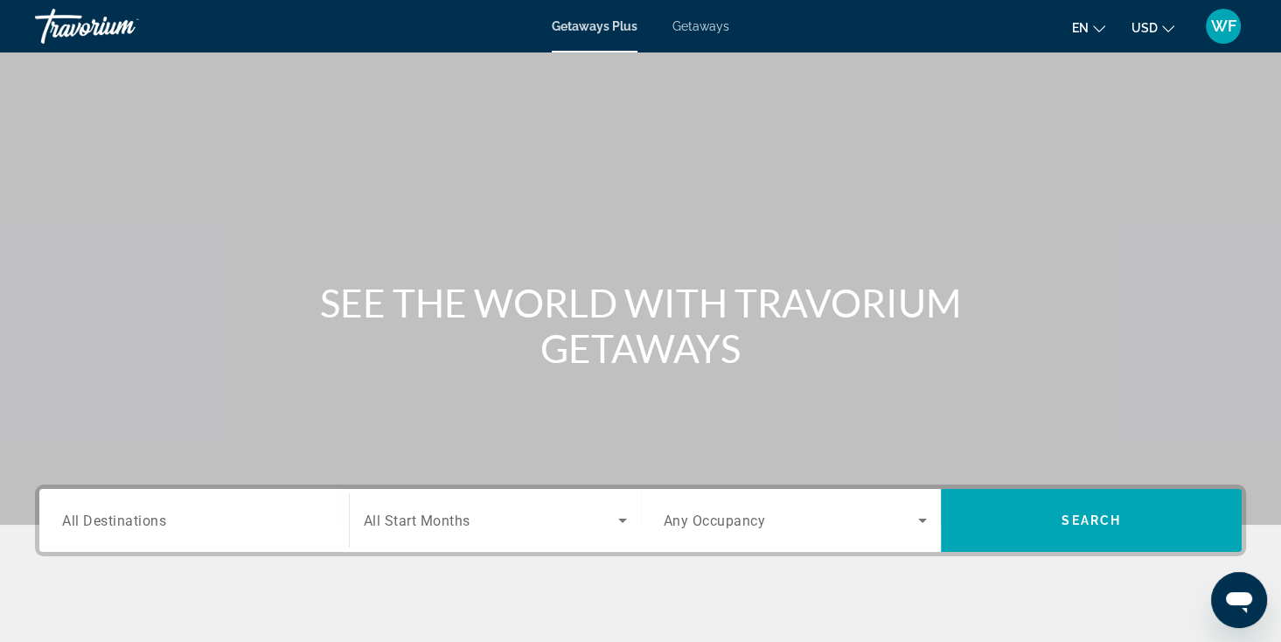
click at [170, 520] on input "Destination All Destinations" at bounding box center [194, 521] width 264 height 21
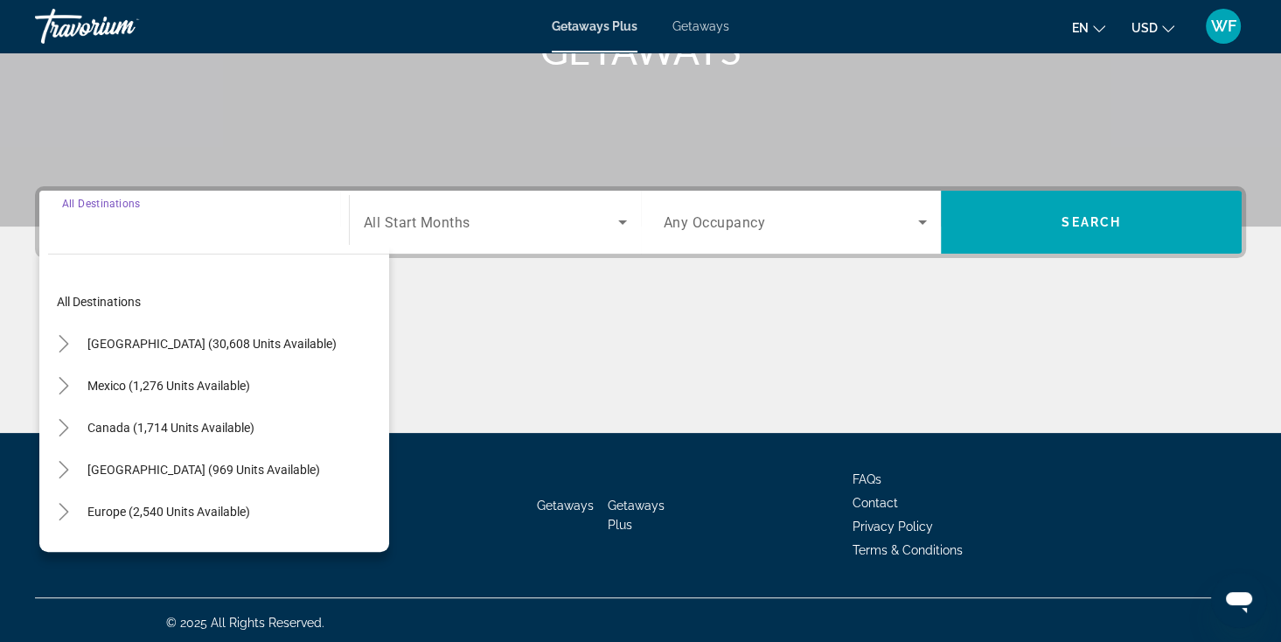
scroll to position [304, 0]
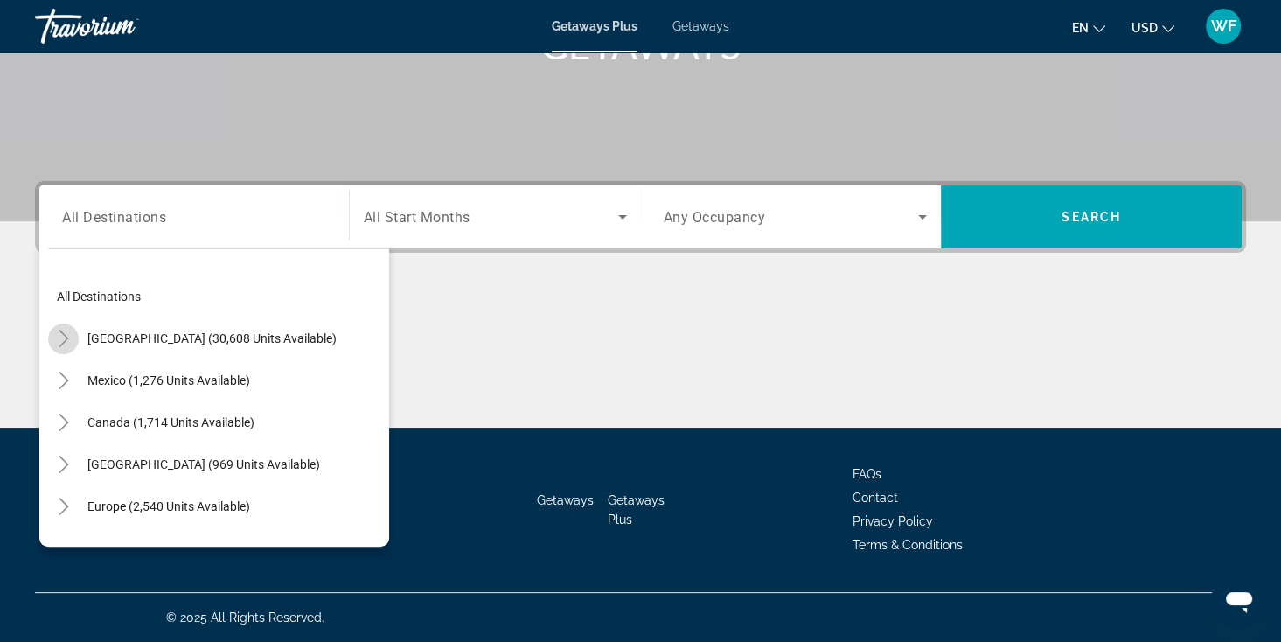
click at [65, 343] on icon "Toggle United States (30,608 units available)" at bounding box center [63, 338] width 17 height 17
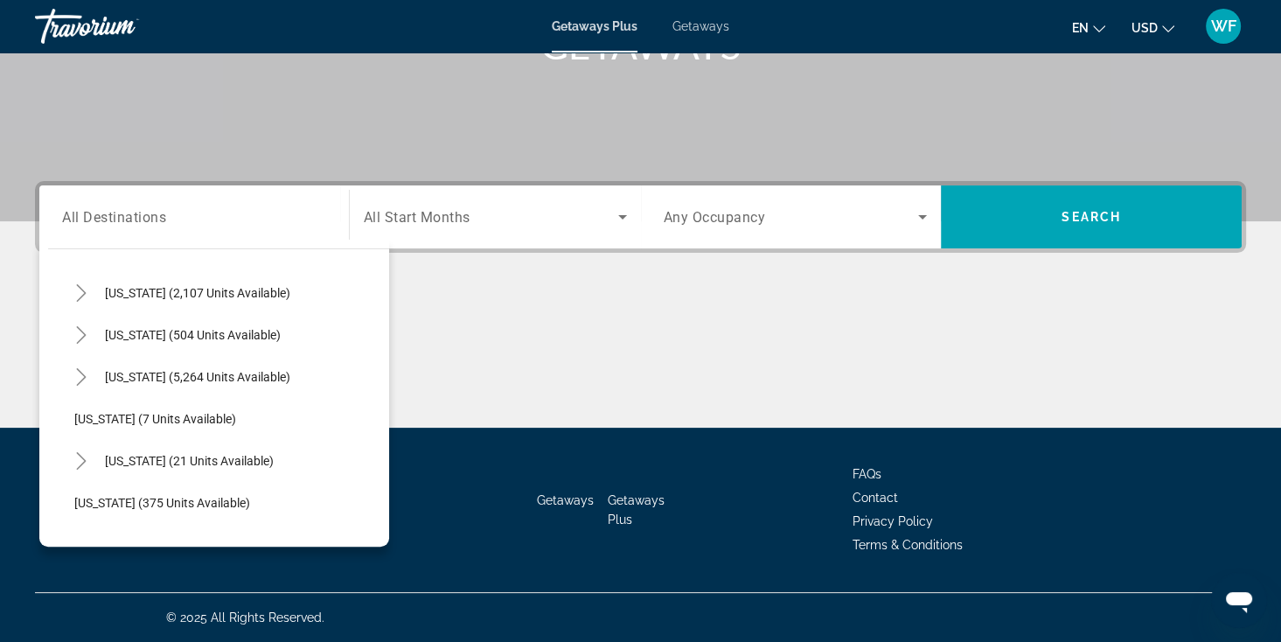
scroll to position [178, 0]
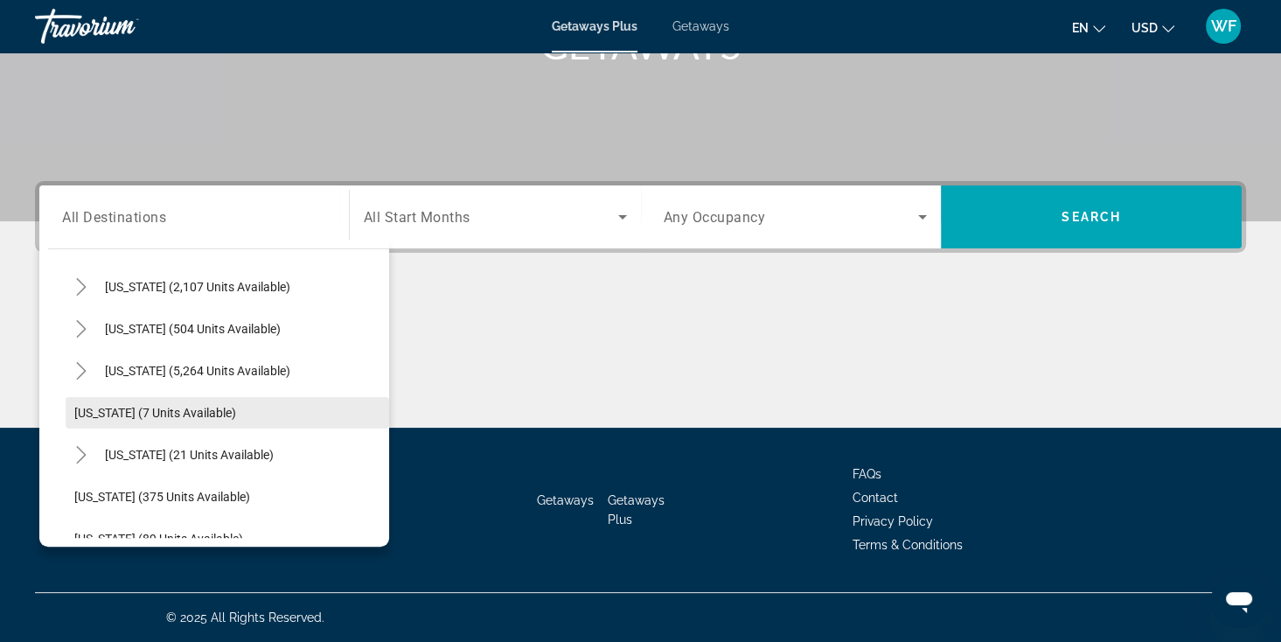
click at [143, 417] on span "[US_STATE] (7 units available)" at bounding box center [155, 413] width 162 height 14
type input "**********"
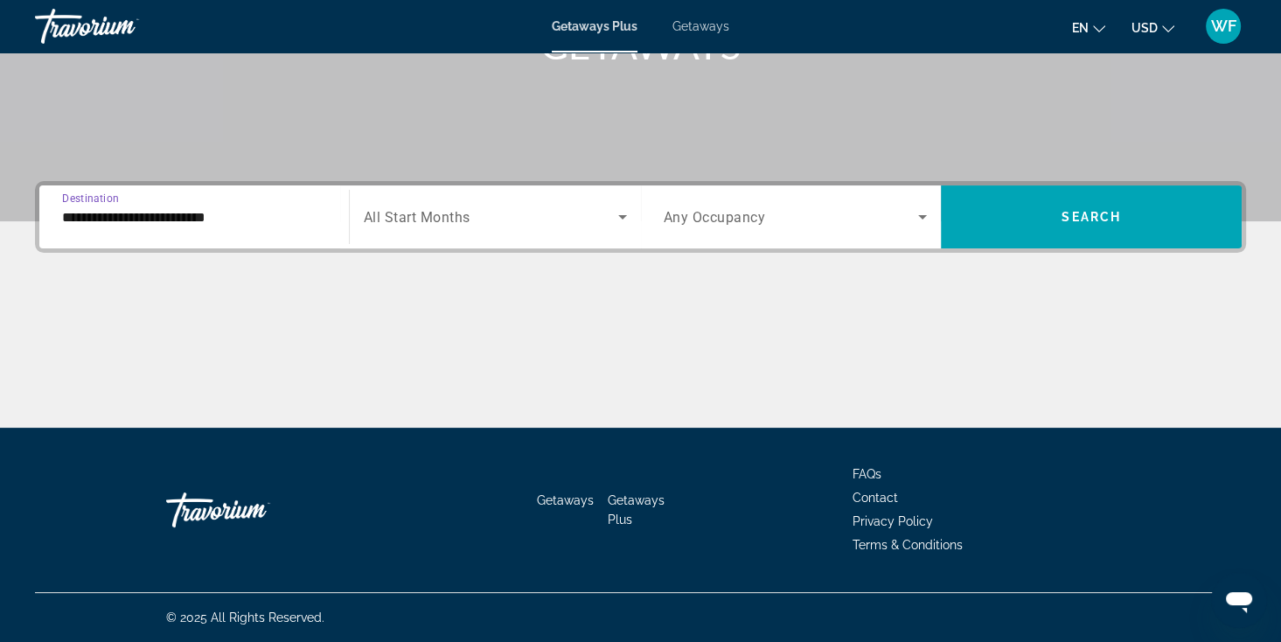
click at [522, 213] on span "Search widget" at bounding box center [491, 216] width 255 height 21
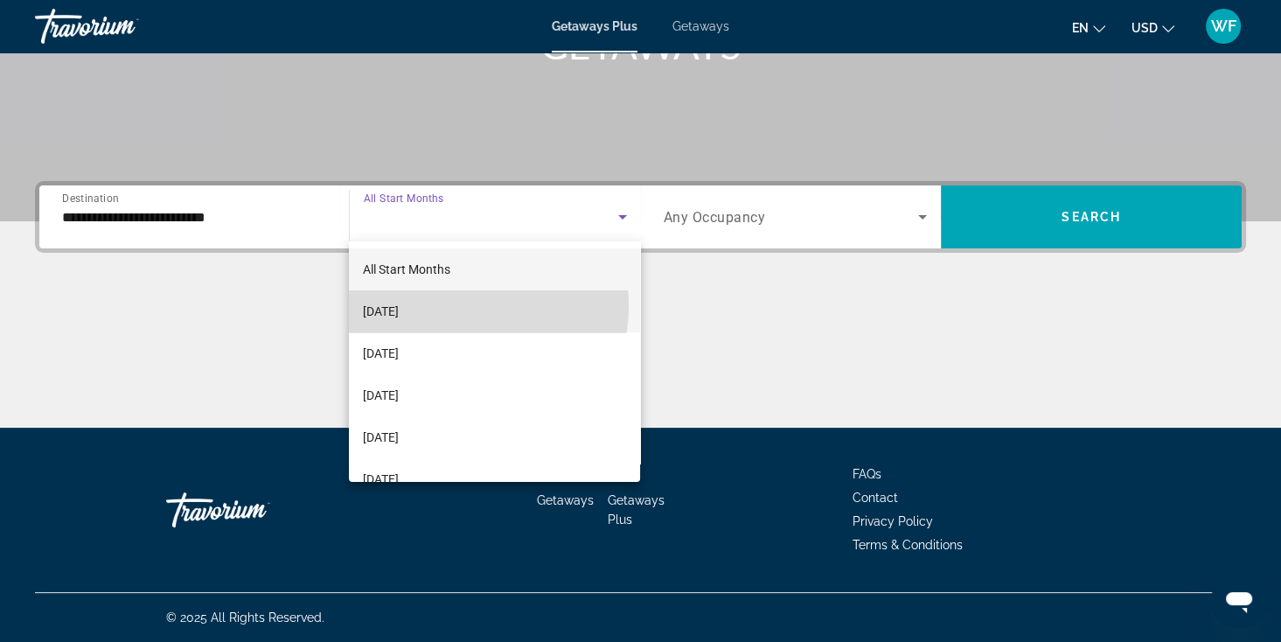
click at [457, 306] on mat-option "[DATE]" at bounding box center [494, 311] width 291 height 42
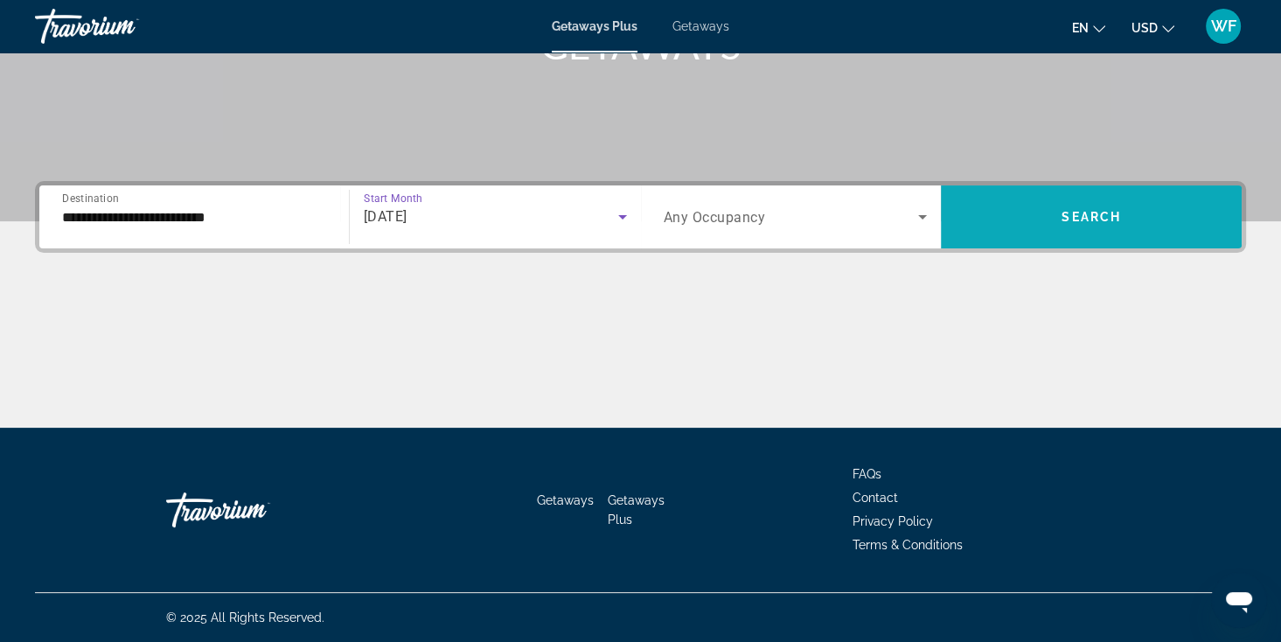
click at [1062, 215] on span "Search" at bounding box center [1091, 217] width 59 height 14
